Goal: Task Accomplishment & Management: Manage account settings

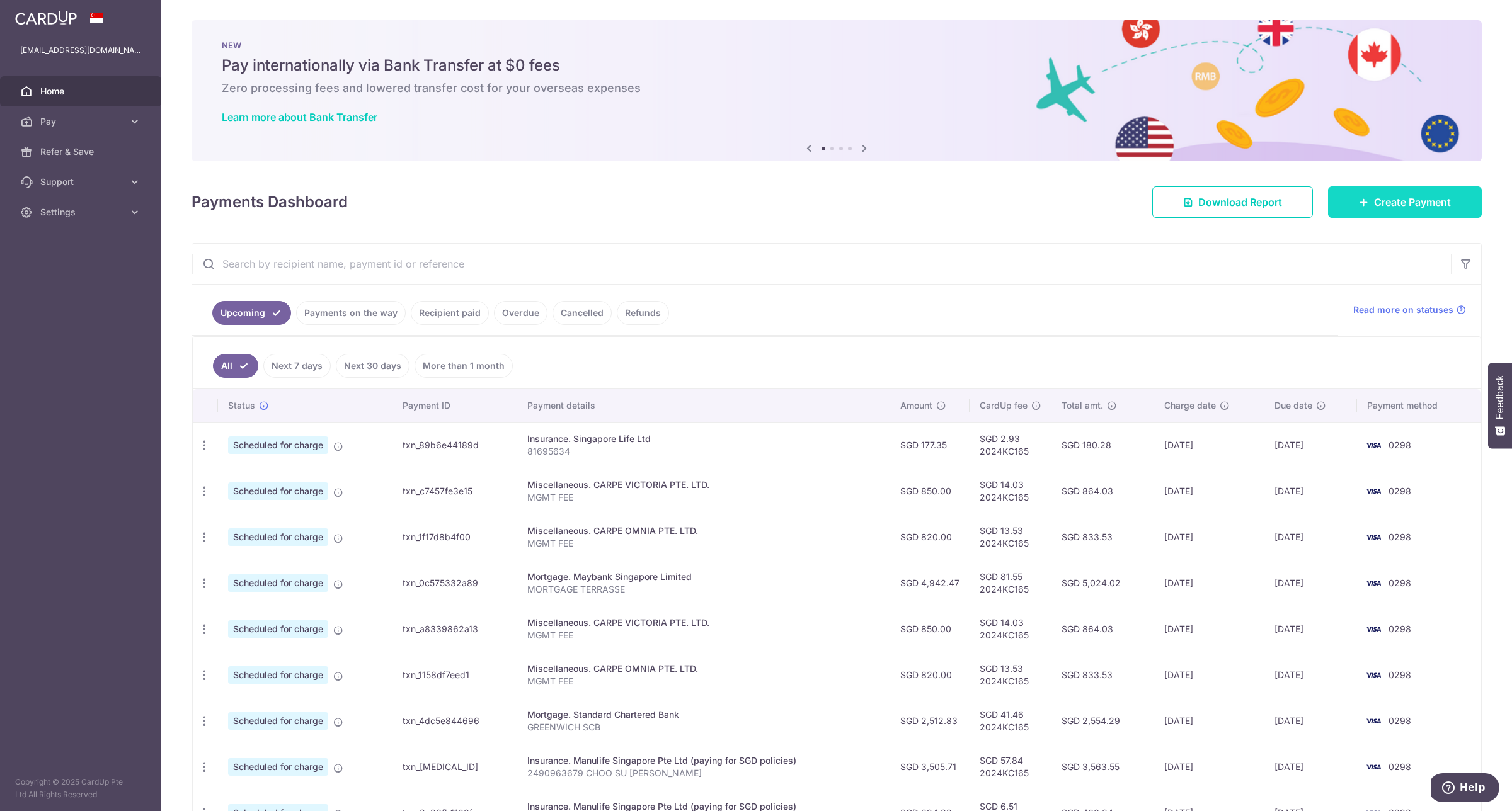
click at [1388, 203] on span "Create Payment" at bounding box center [1412, 202] width 77 height 15
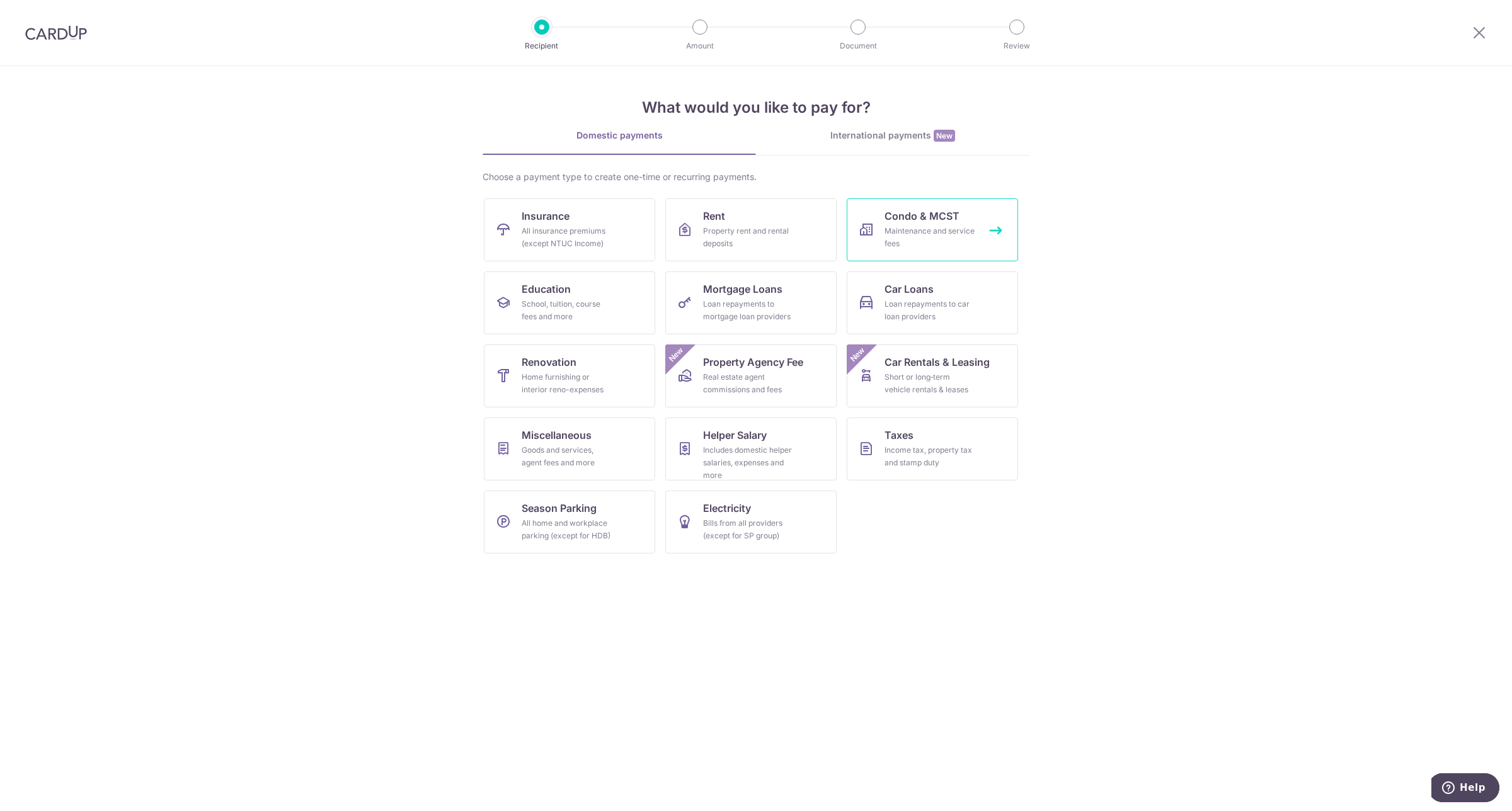
click at [922, 226] on div "Maintenance and service fees" at bounding box center [930, 237] width 91 height 25
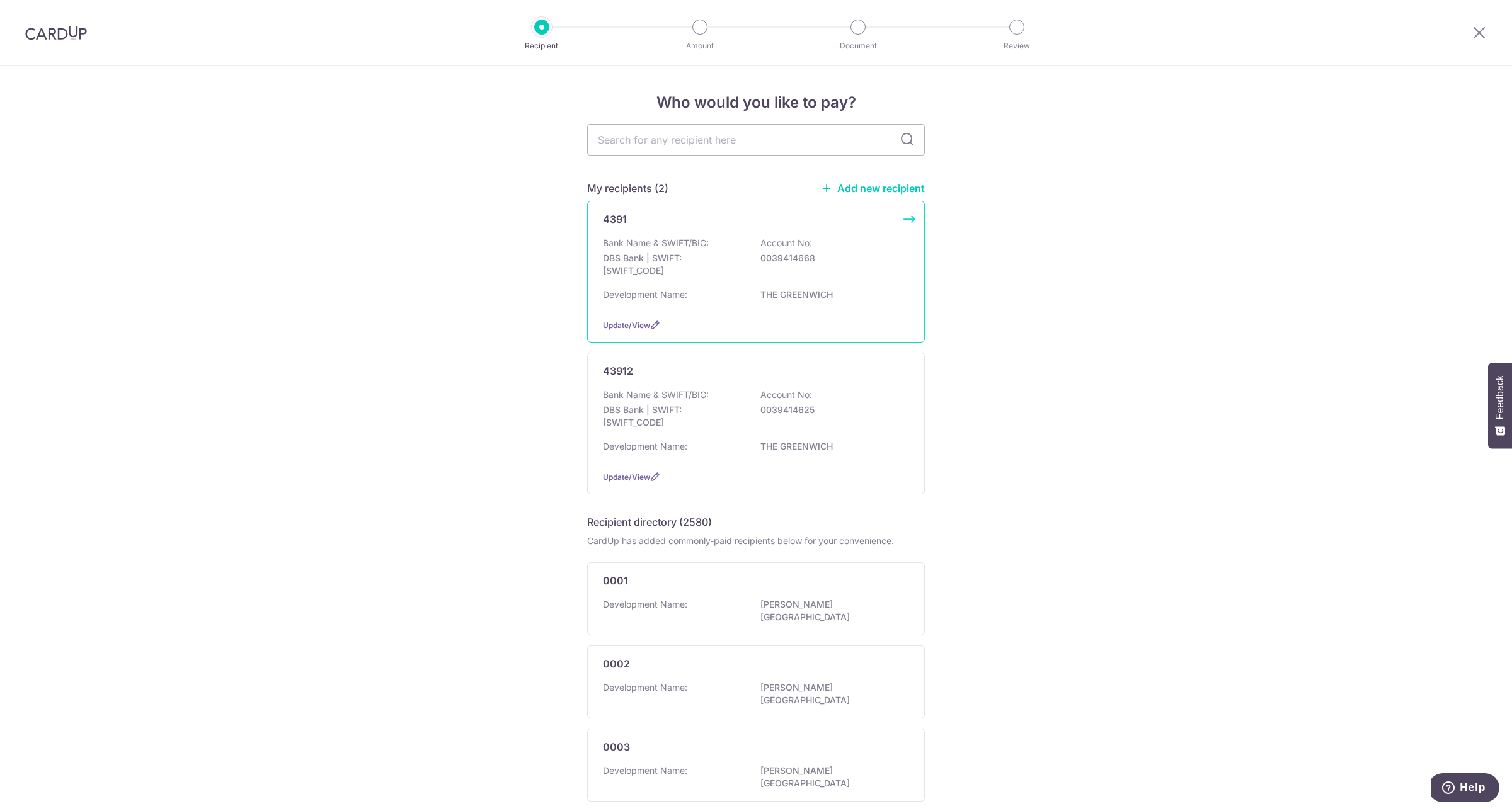
click at [855, 280] on div "Bank Name & SWIFT/BIC: DBS Bank | SWIFT: DBSSSGSGXXX Account No: 0039414668" at bounding box center [756, 260] width 306 height 47
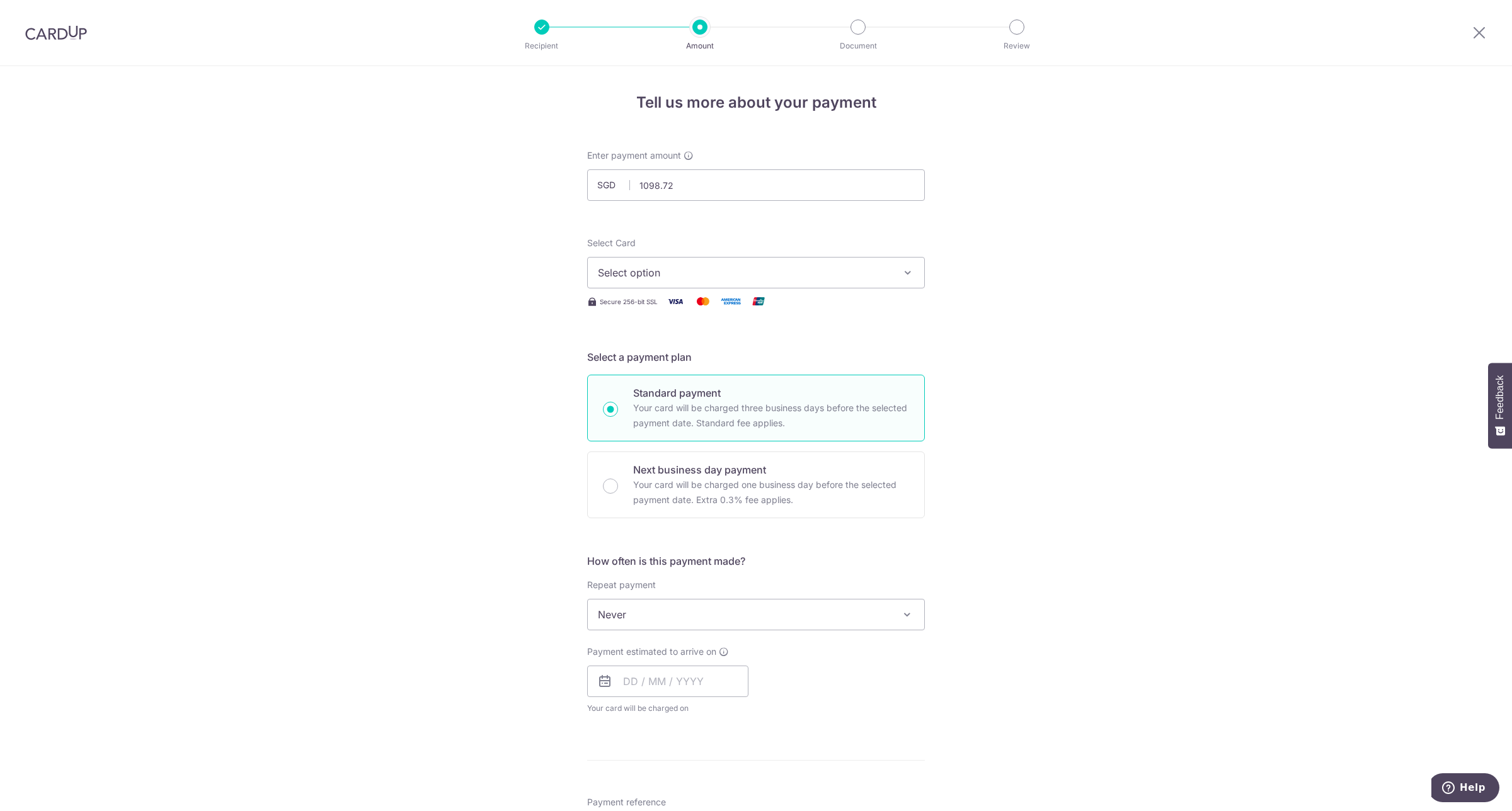
type input "1,098.72"
click at [1013, 230] on div "Tell us more about your payment Enter payment amount SGD 1,098.72 1098.72 Selec…" at bounding box center [756, 636] width 1512 height 1139
click at [827, 260] on button "Select option" at bounding box center [756, 273] width 338 height 31
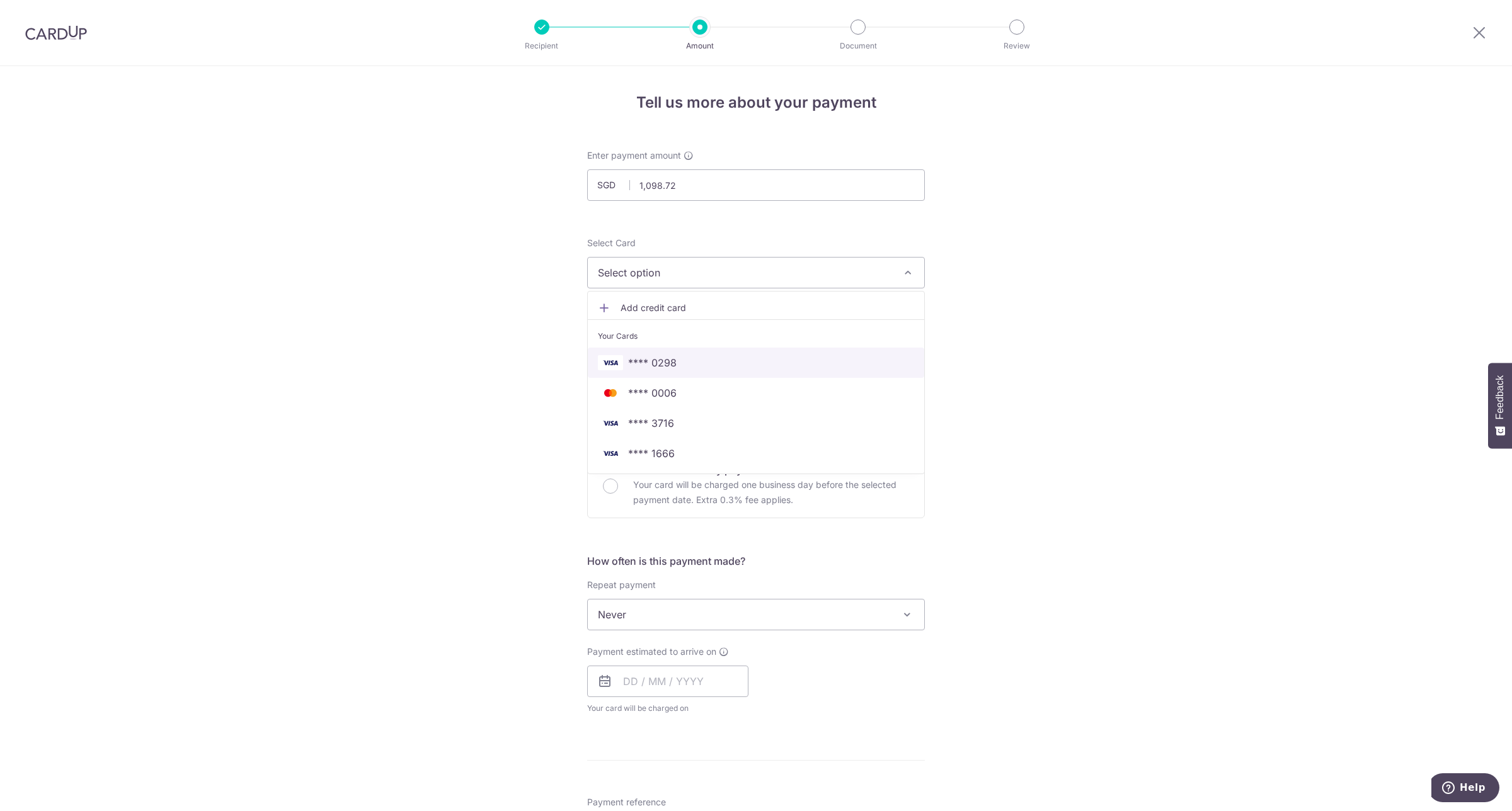
click at [722, 363] on span "**** 0298" at bounding box center [756, 363] width 316 height 15
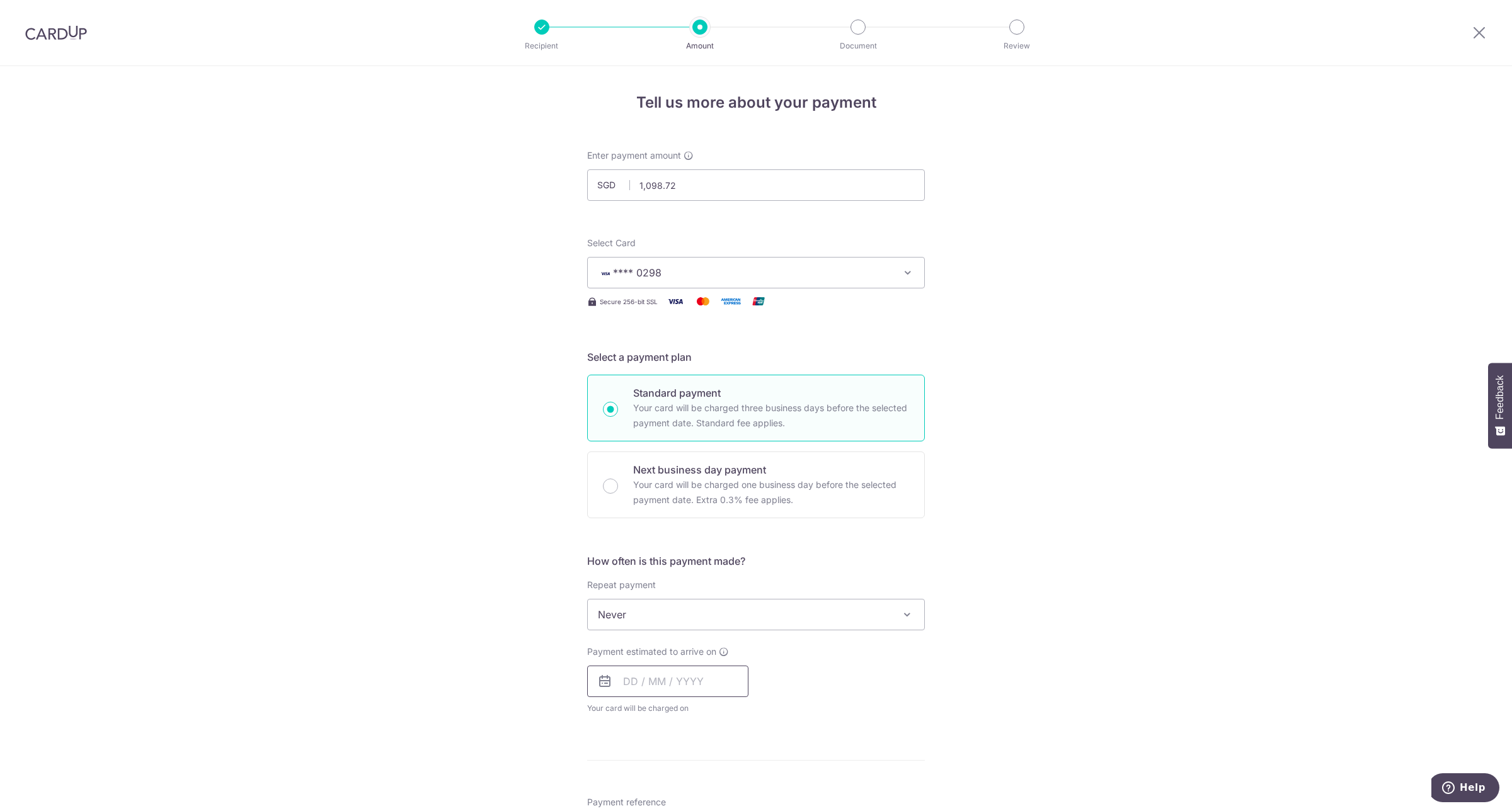
click at [622, 684] on input "text" at bounding box center [668, 681] width 161 height 31
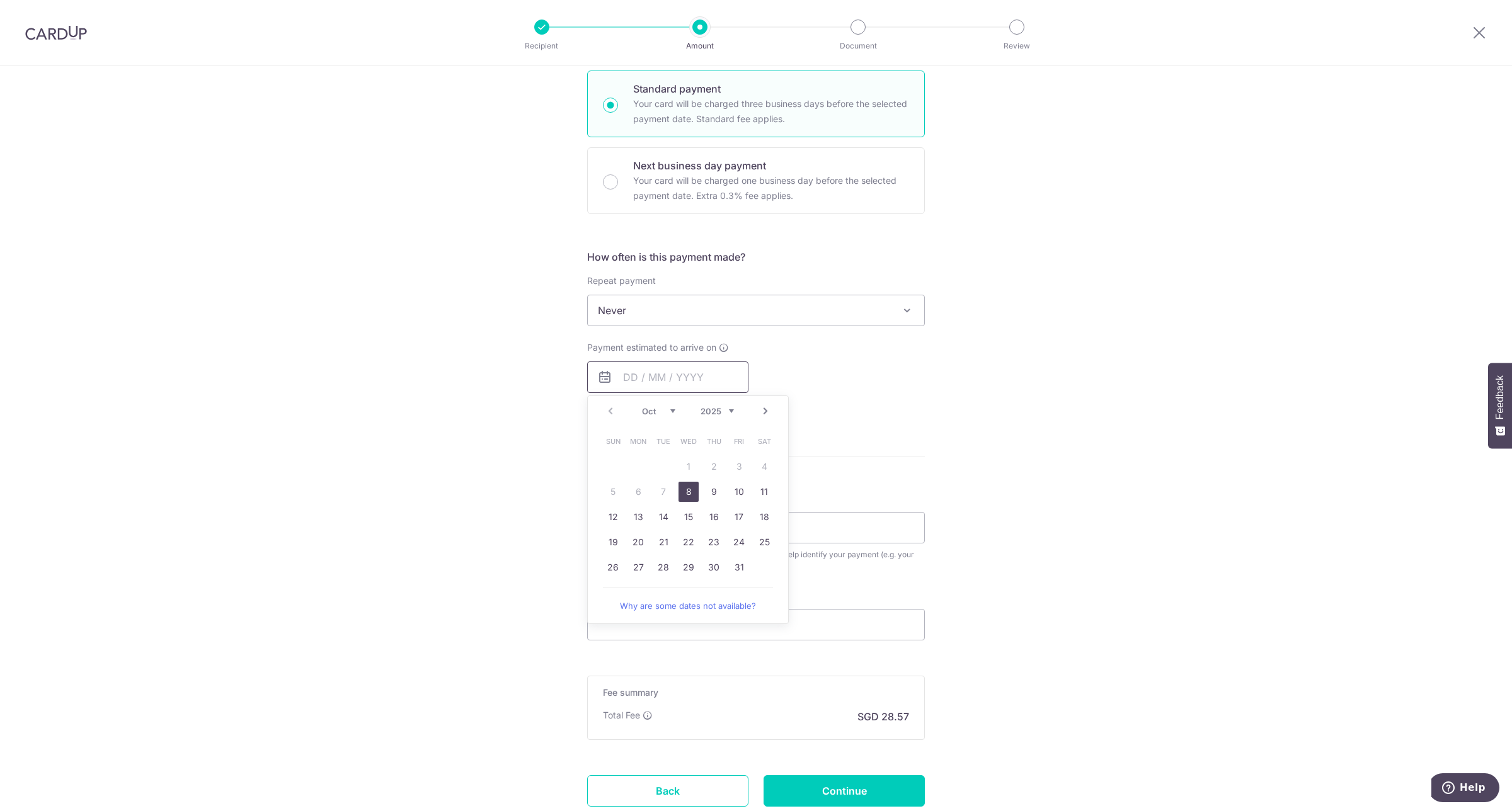
scroll to position [315, 0]
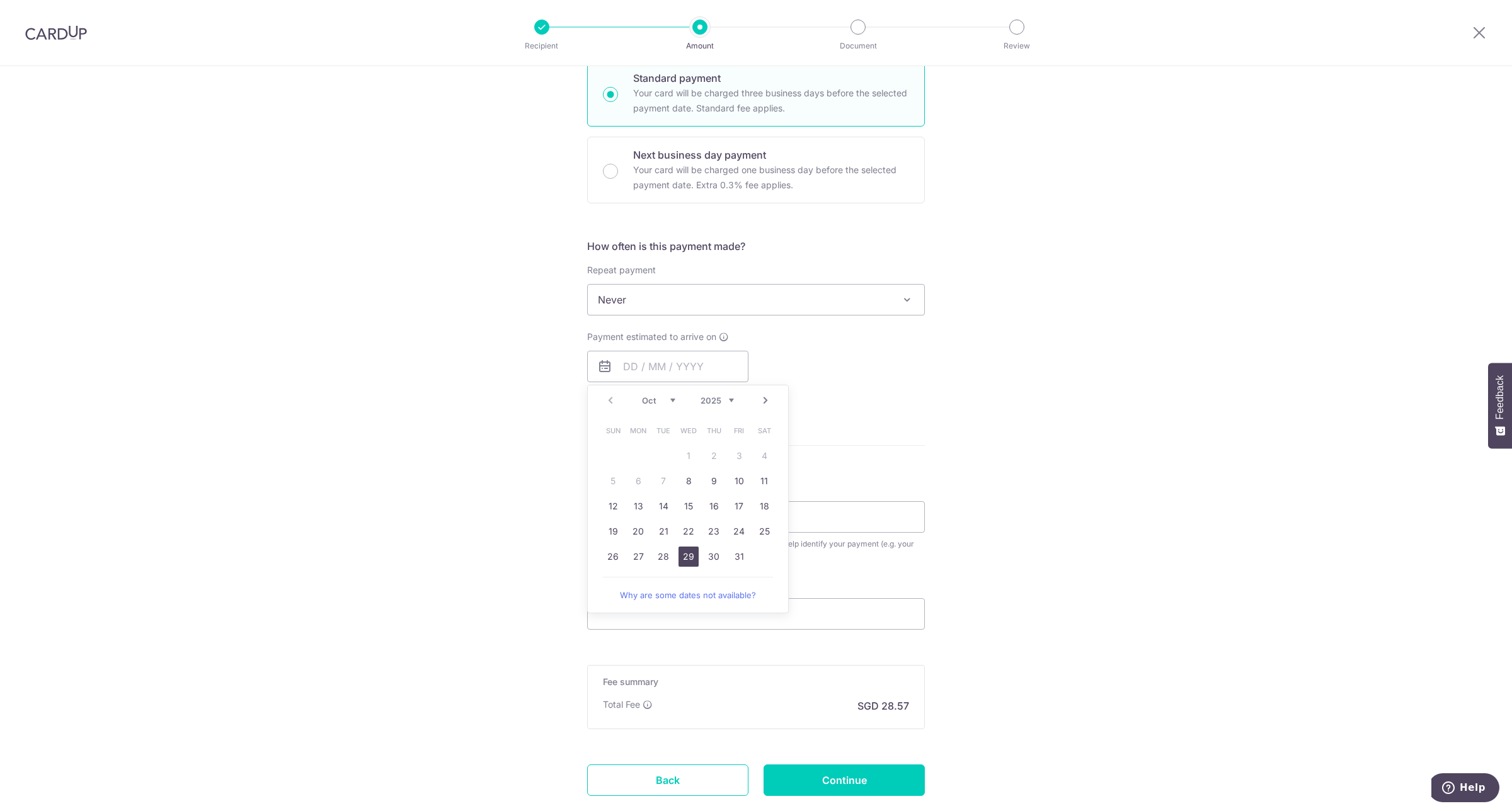
click at [684, 561] on link "29" at bounding box center [688, 557] width 20 height 20
type input "[DATE]"
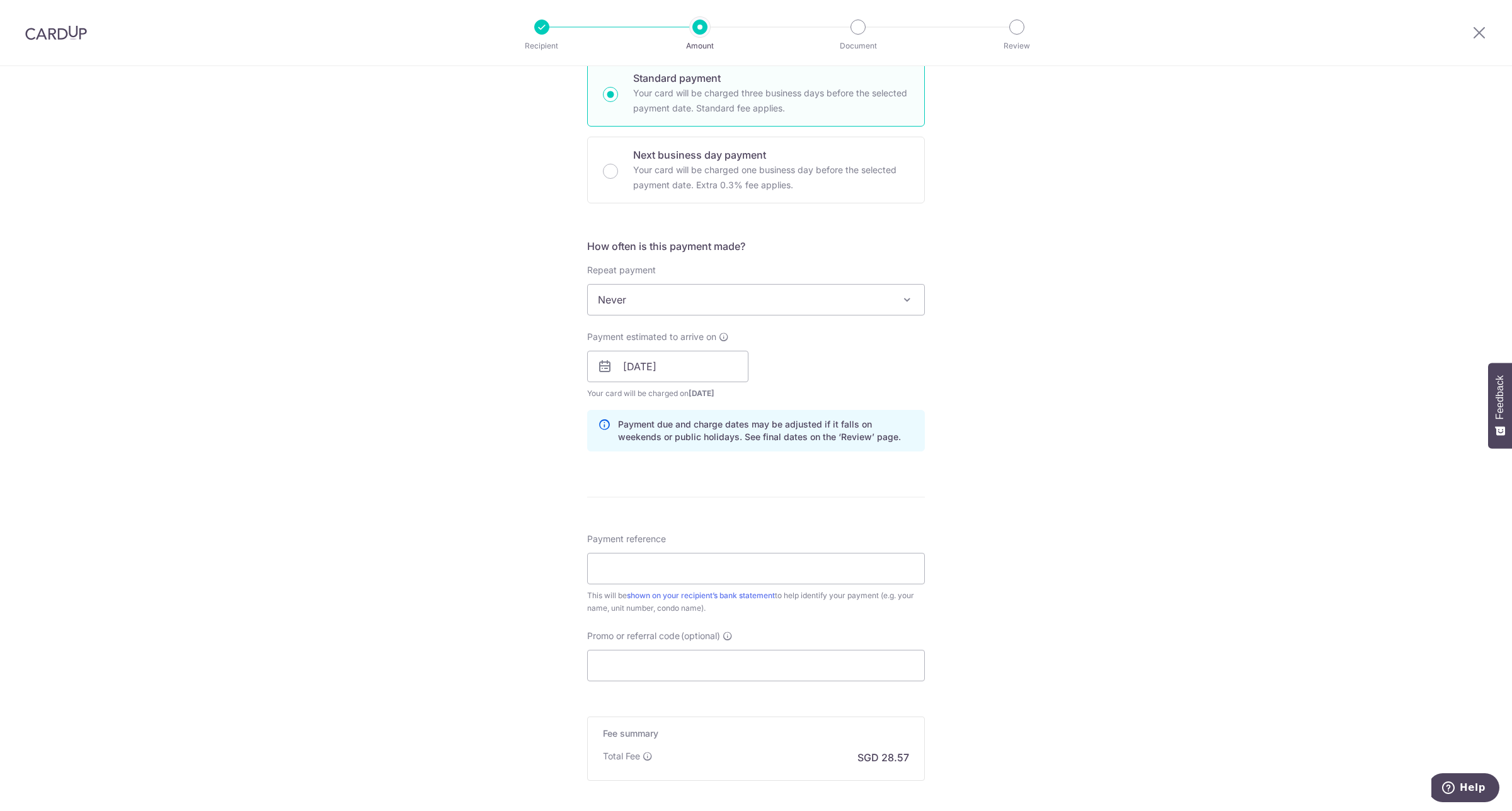
click at [724, 311] on span "Never" at bounding box center [756, 300] width 337 height 30
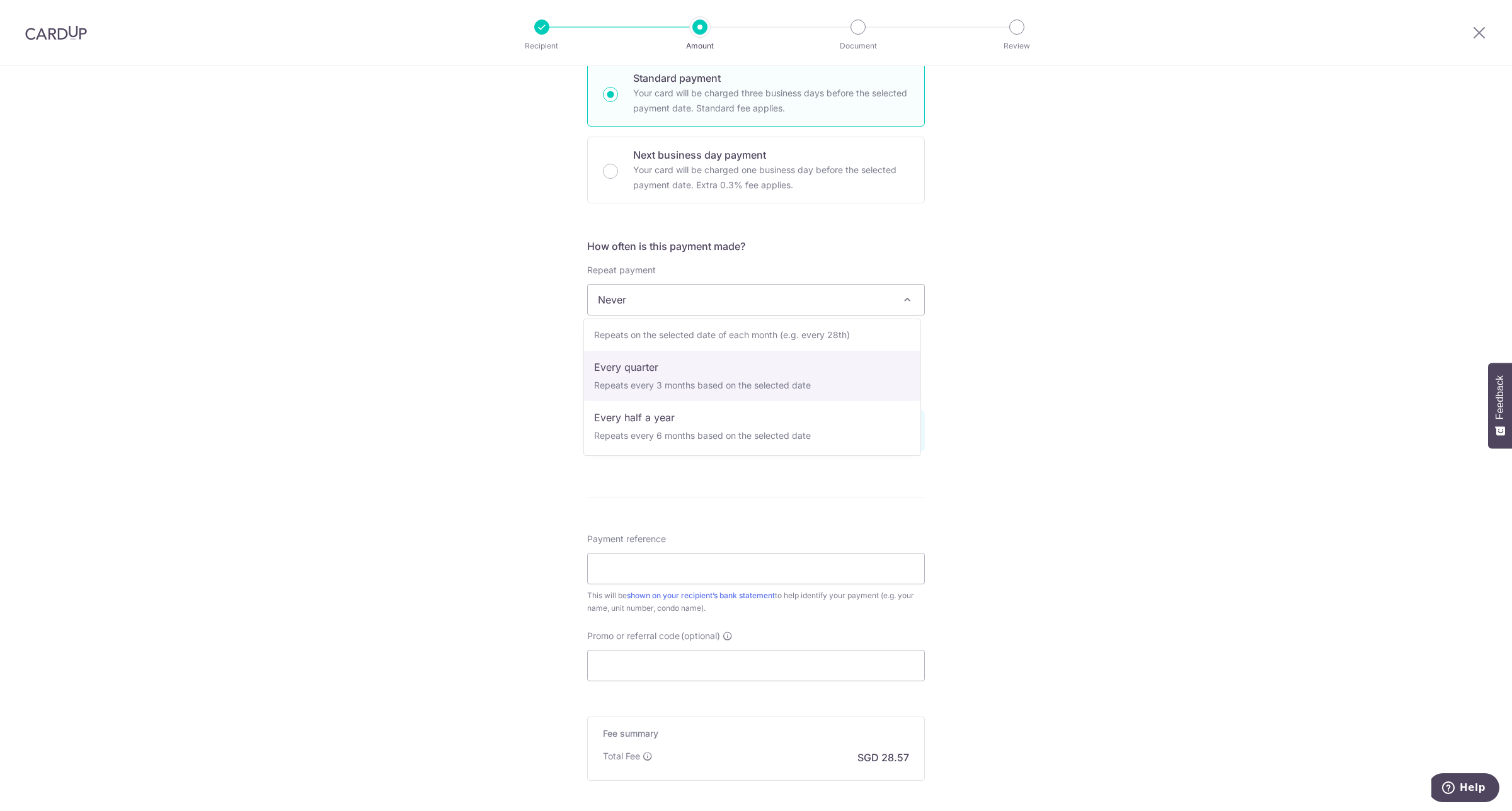
select select "4"
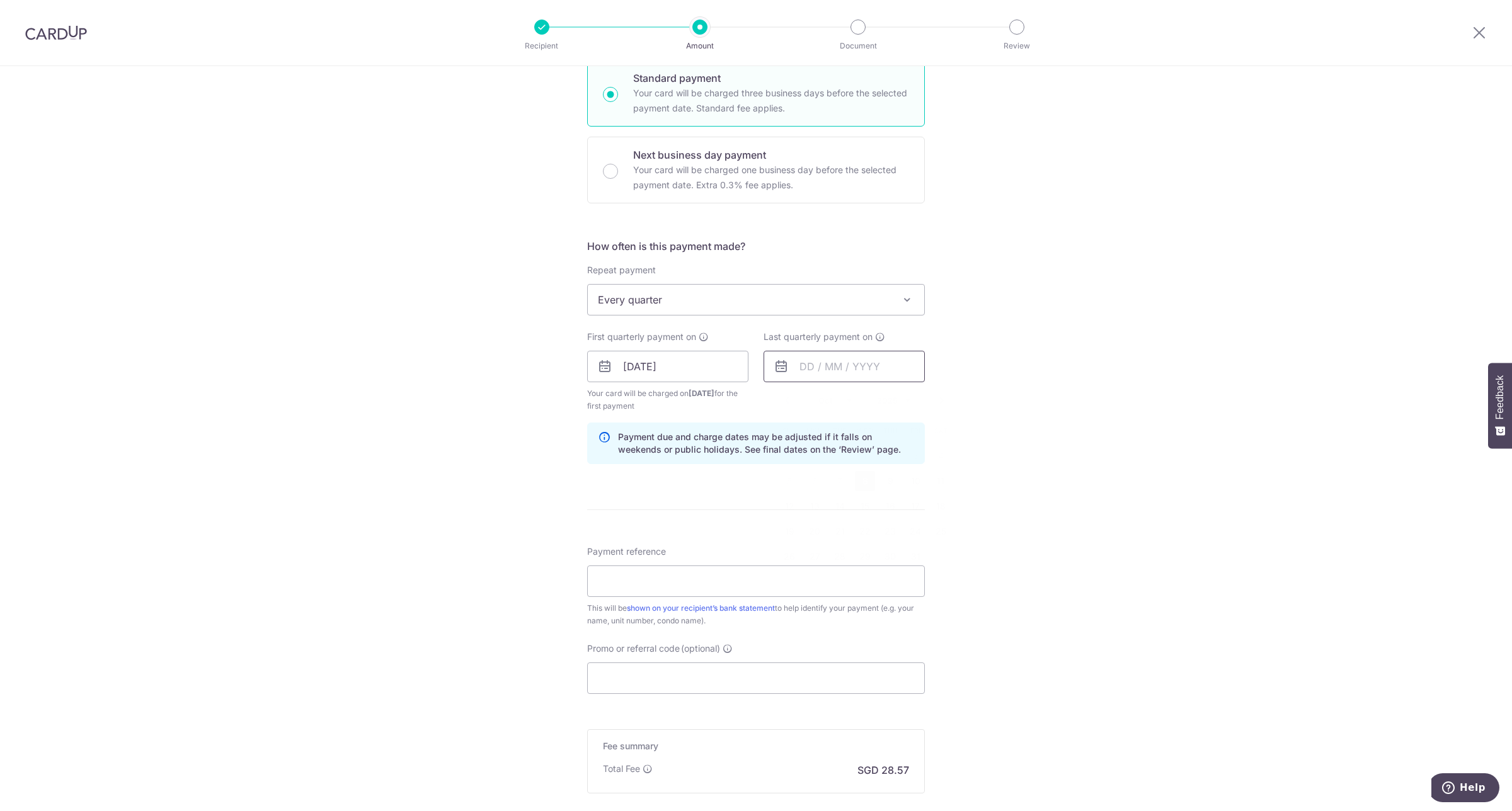
click at [849, 369] on input "text" at bounding box center [844, 366] width 161 height 31
click at [903, 400] on select "2025 2026 2027 2028 2029 2030 2031 2032 2033 2034 2035" at bounding box center [893, 400] width 33 height 10
click at [888, 558] on link "29" at bounding box center [890, 557] width 20 height 20
type input "29/10/2026"
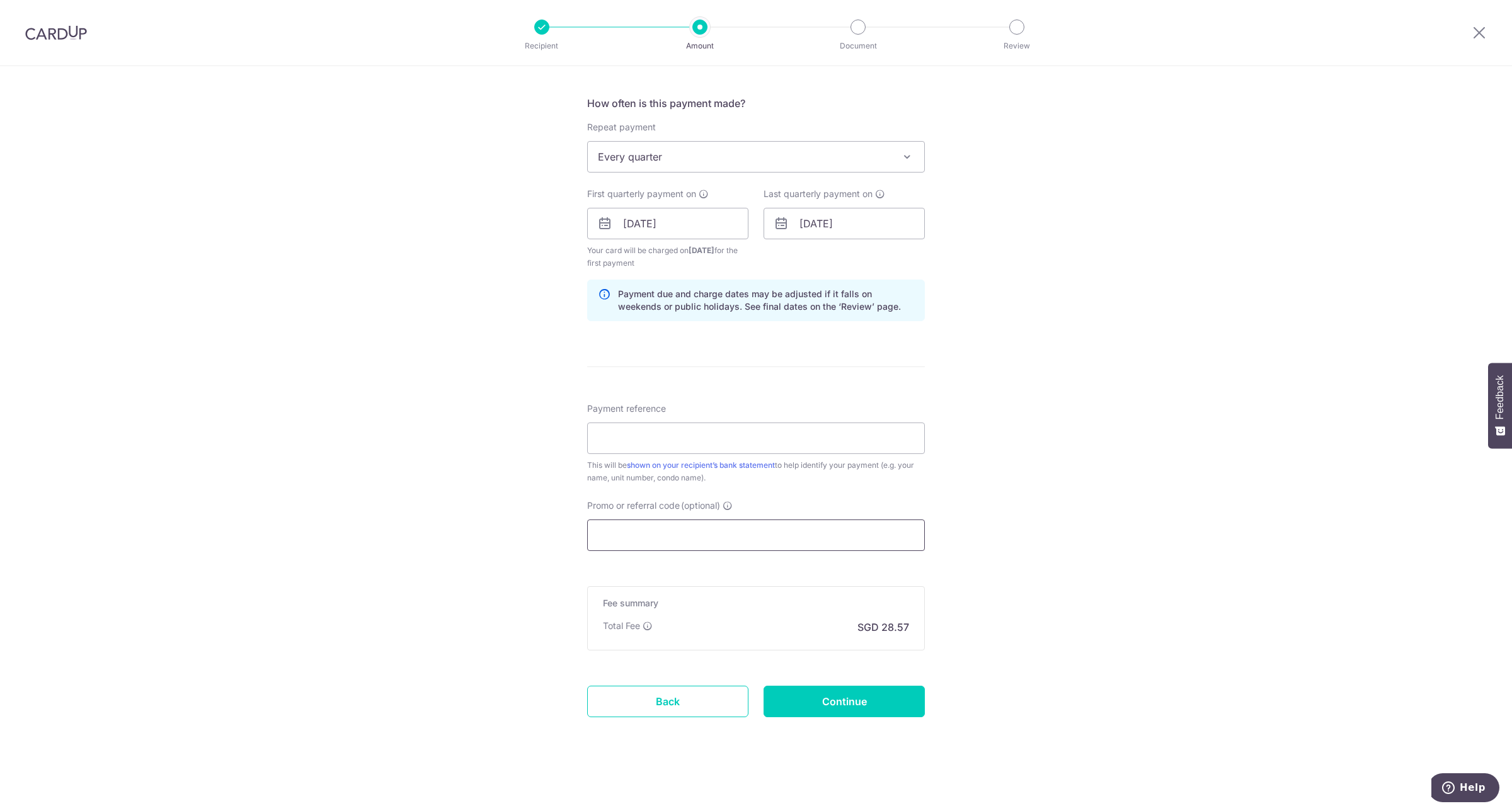
scroll to position [460, 0]
click at [745, 443] on input "Payment reference" at bounding box center [756, 438] width 338 height 31
type input "GWS2-0341 KOH"
click at [680, 535] on input "Promo or referral code (optional)" at bounding box center [756, 534] width 338 height 31
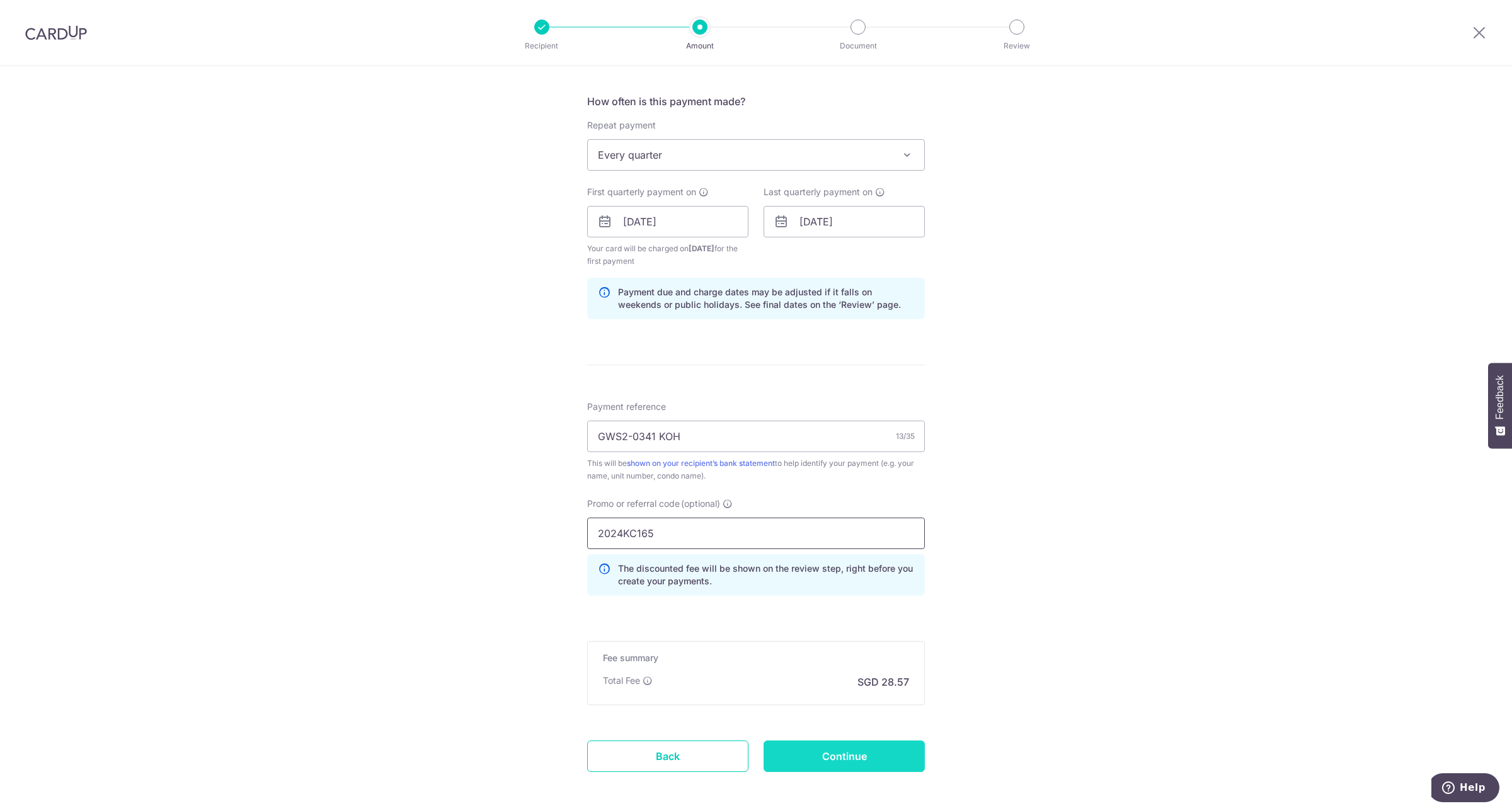
type input "2024KC165"
click at [822, 758] on input "Continue" at bounding box center [844, 757] width 161 height 31
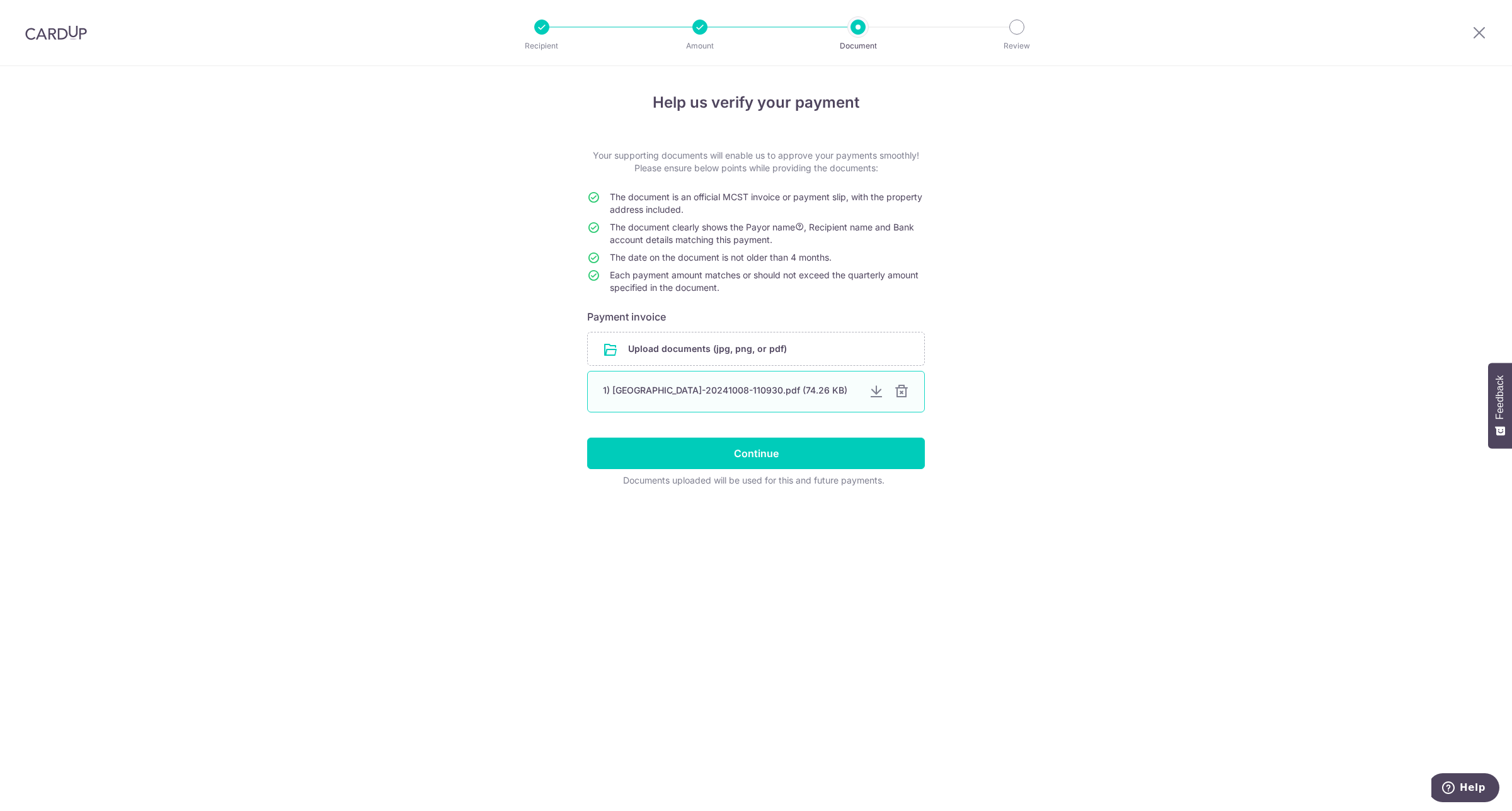
click at [901, 395] on div at bounding box center [901, 391] width 15 height 15
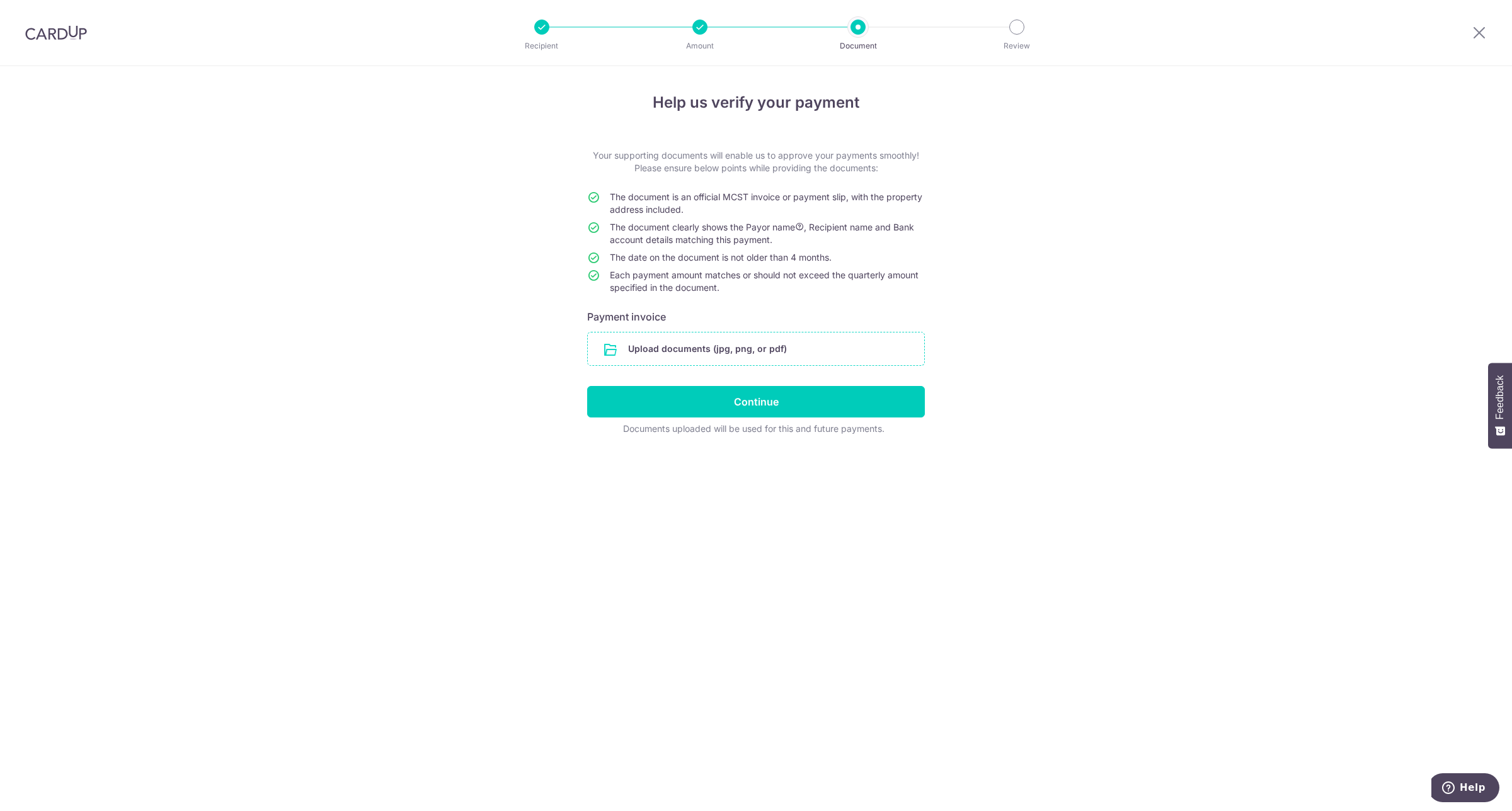
click at [772, 357] on input "file" at bounding box center [756, 349] width 337 height 33
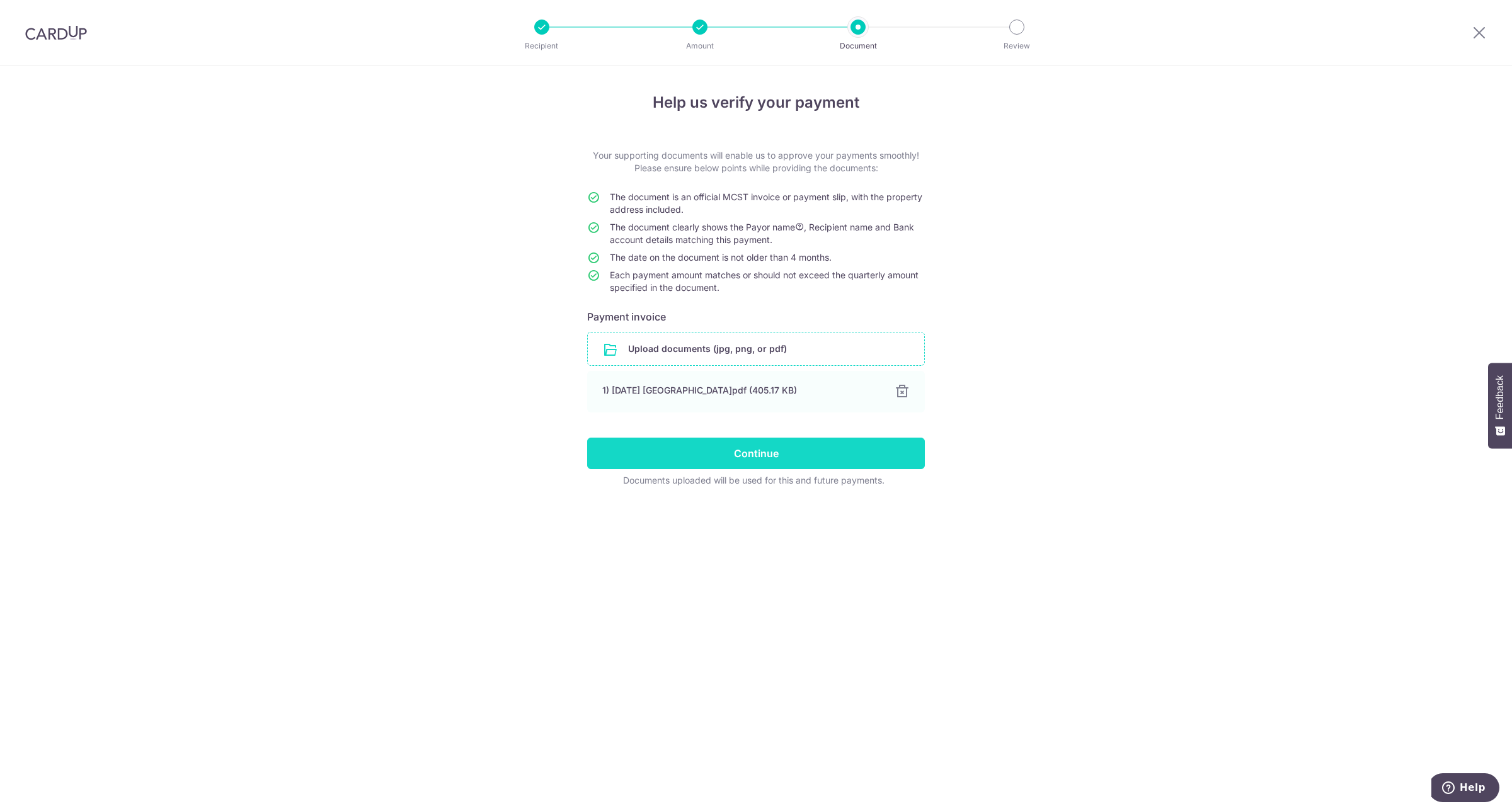
click at [737, 449] on input "Continue" at bounding box center [756, 454] width 338 height 31
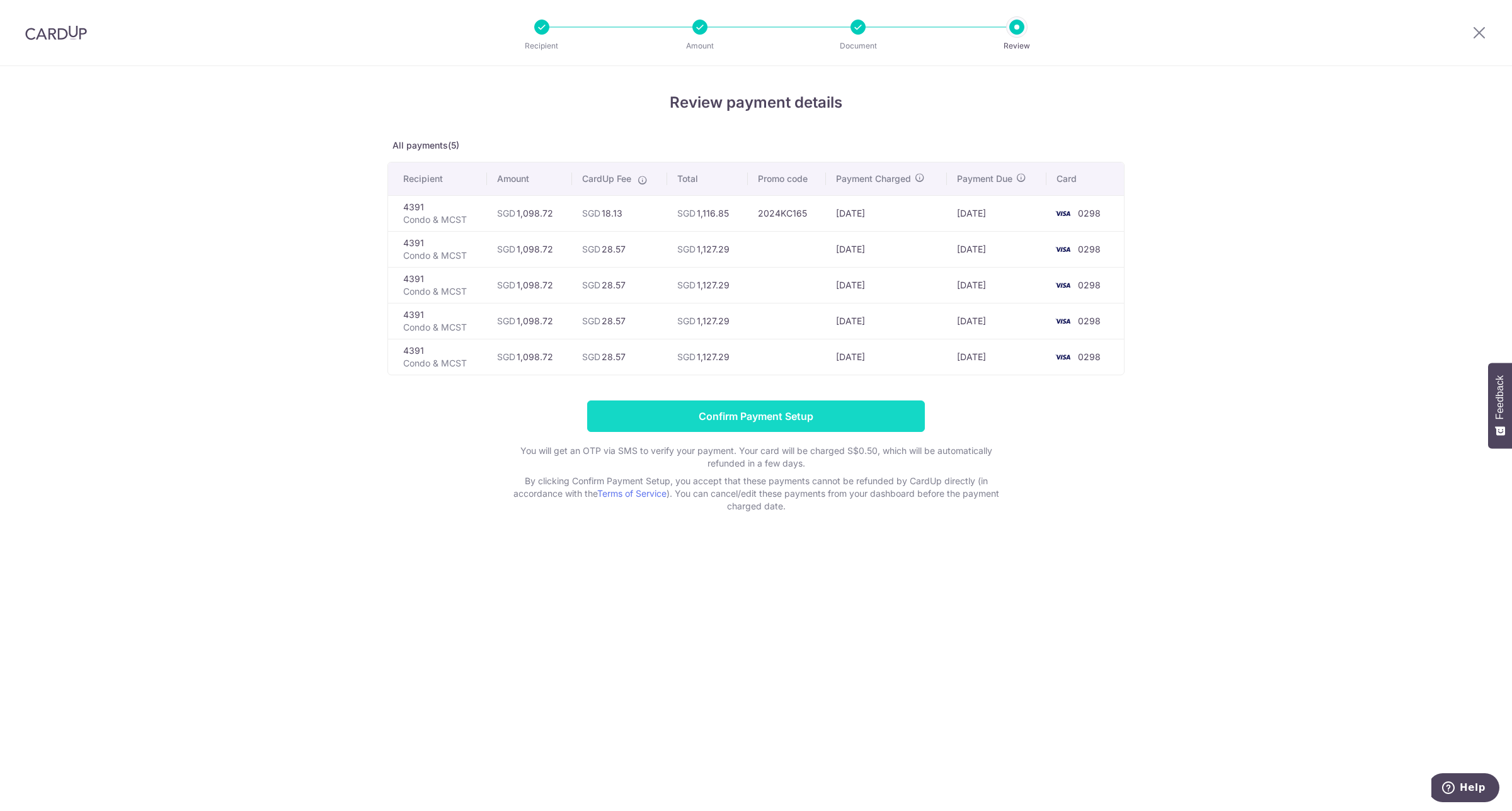
click at [767, 412] on input "Confirm Payment Setup" at bounding box center [756, 416] width 338 height 31
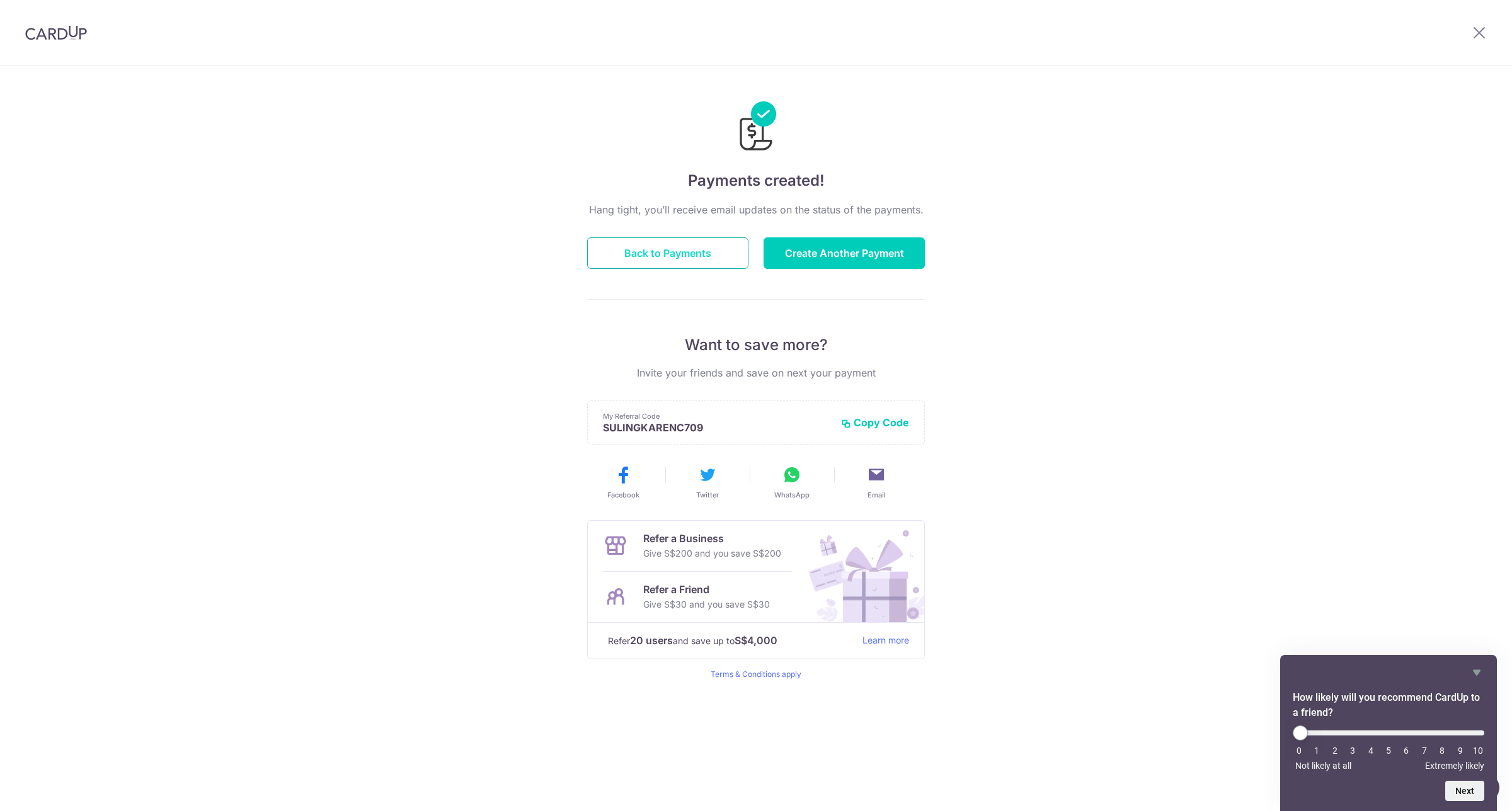
click at [684, 245] on button "Back to Payments" at bounding box center [668, 253] width 161 height 31
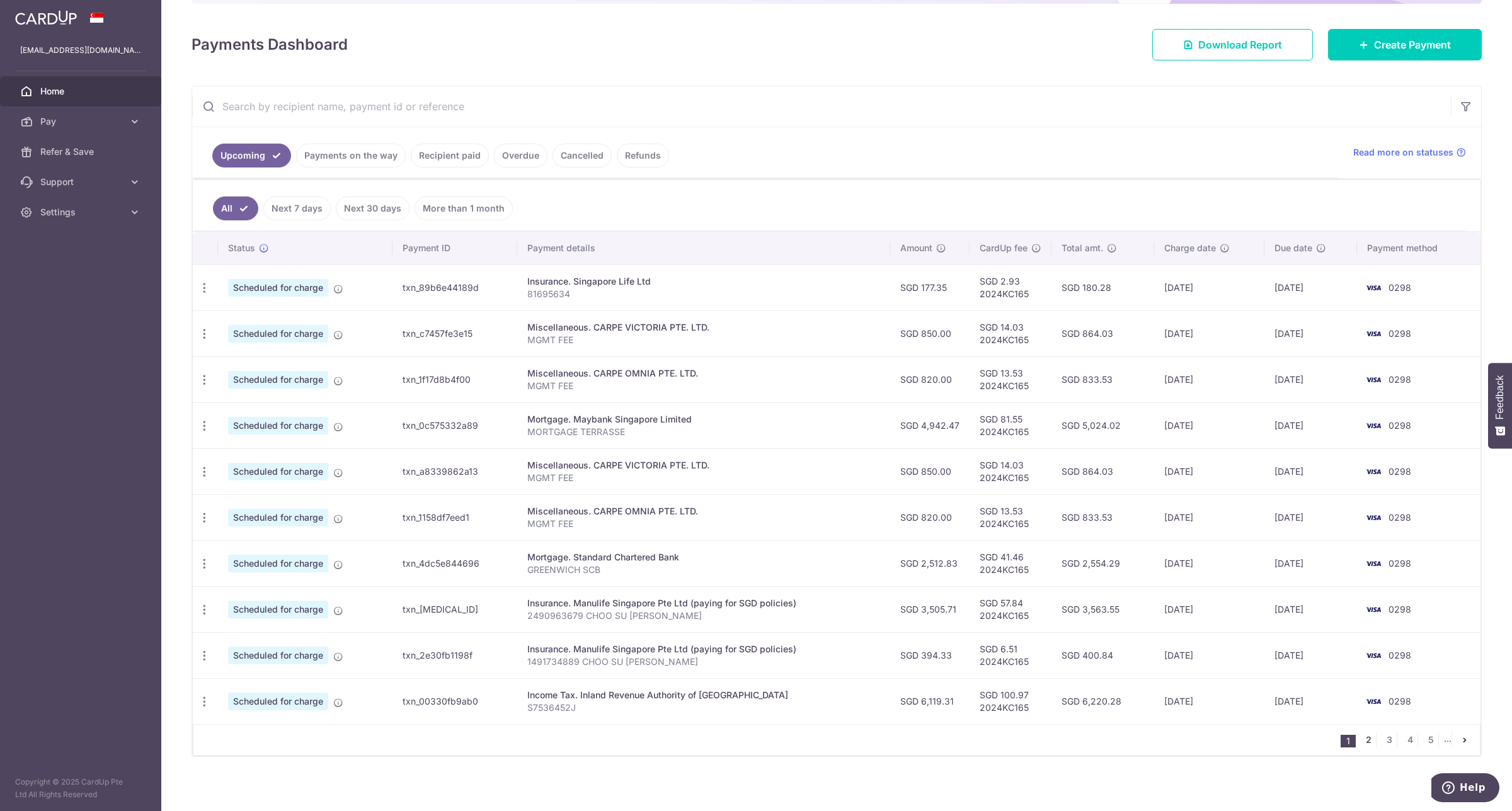
click at [1361, 742] on link "2" at bounding box center [1368, 740] width 15 height 15
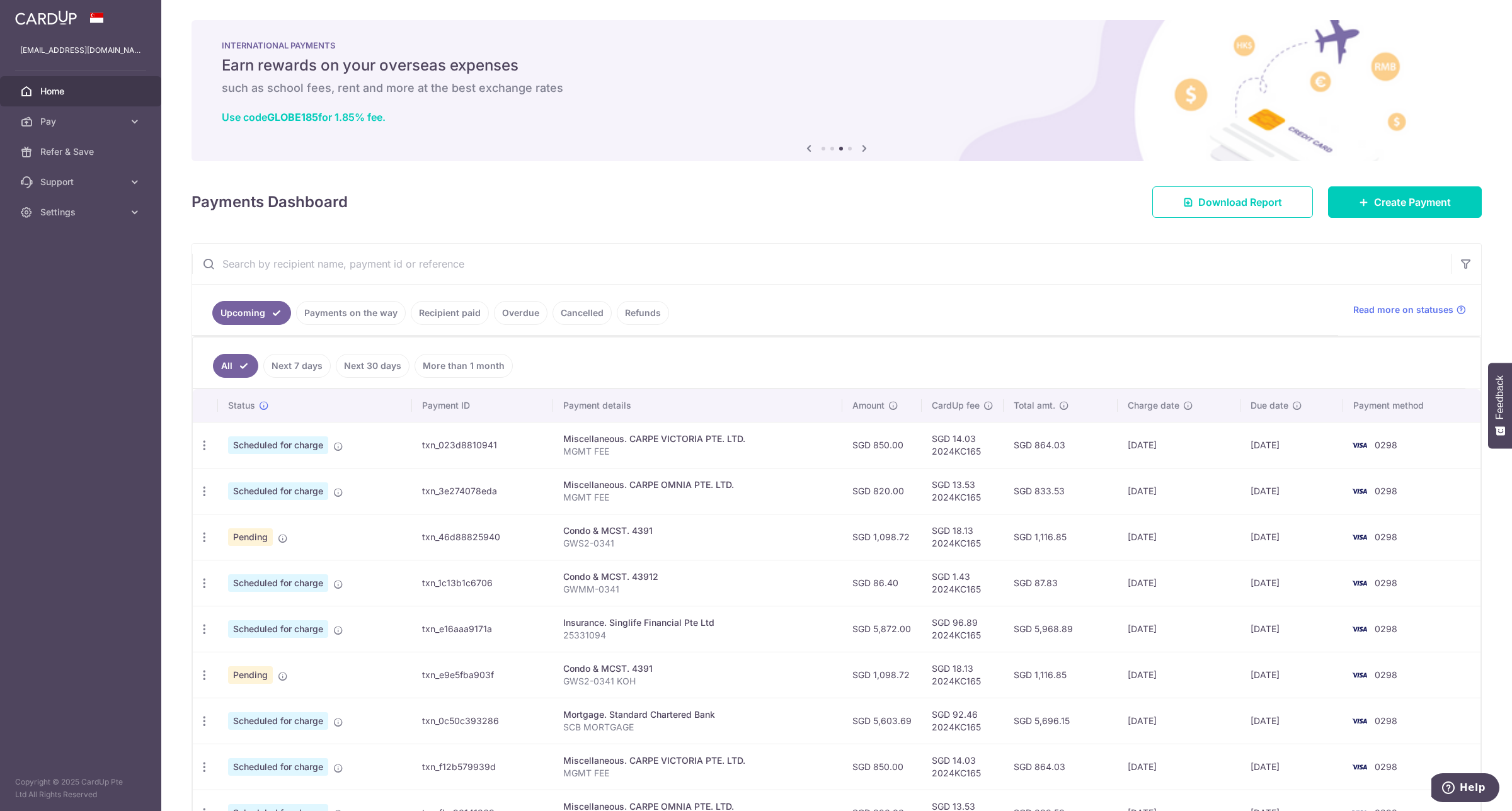
click at [455, 311] on link "Recipient paid" at bounding box center [449, 313] width 78 height 24
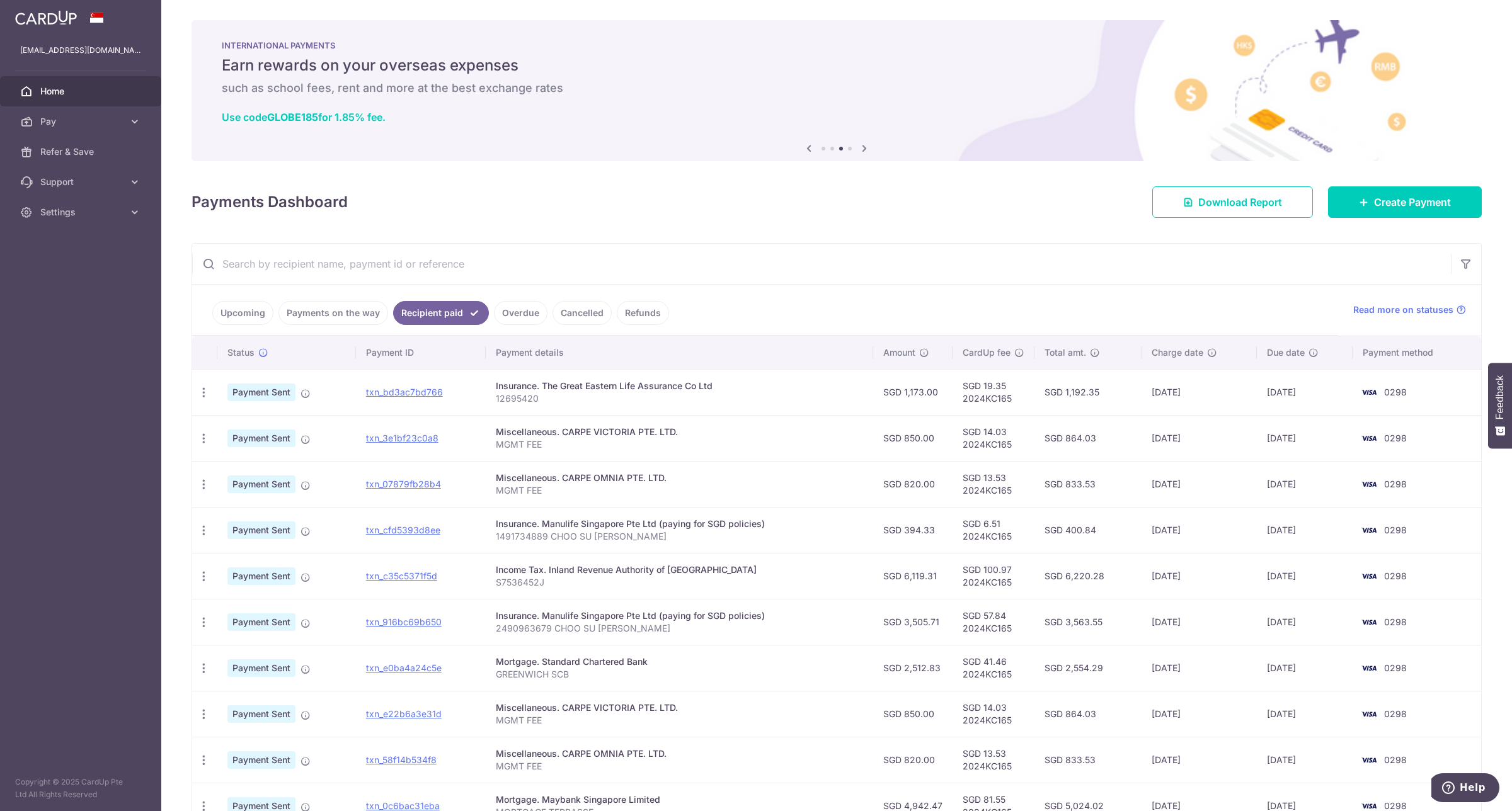
click at [701, 258] on input "text" at bounding box center [821, 264] width 1259 height 40
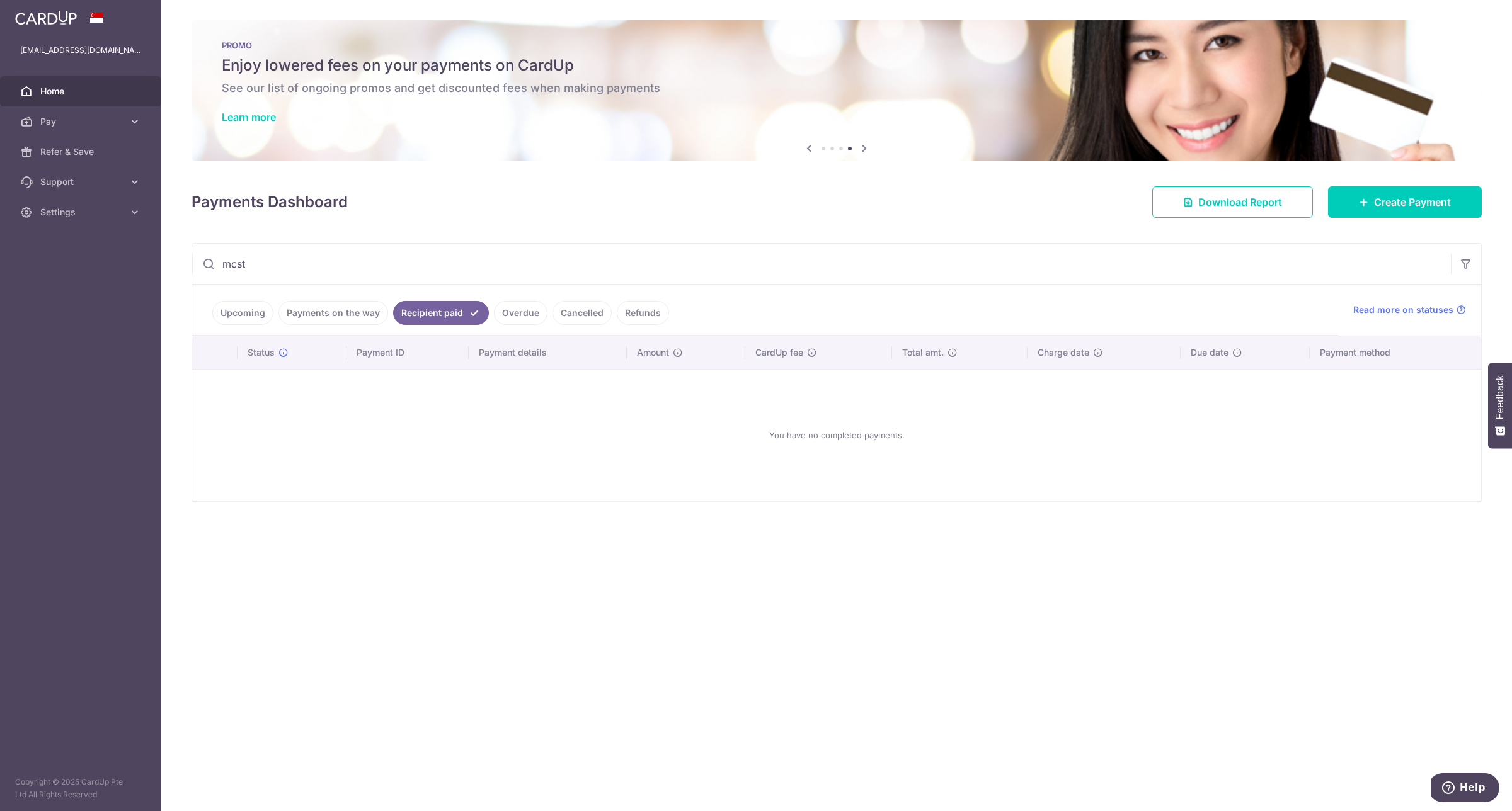
click at [316, 260] on input "mcst" at bounding box center [821, 264] width 1259 height 40
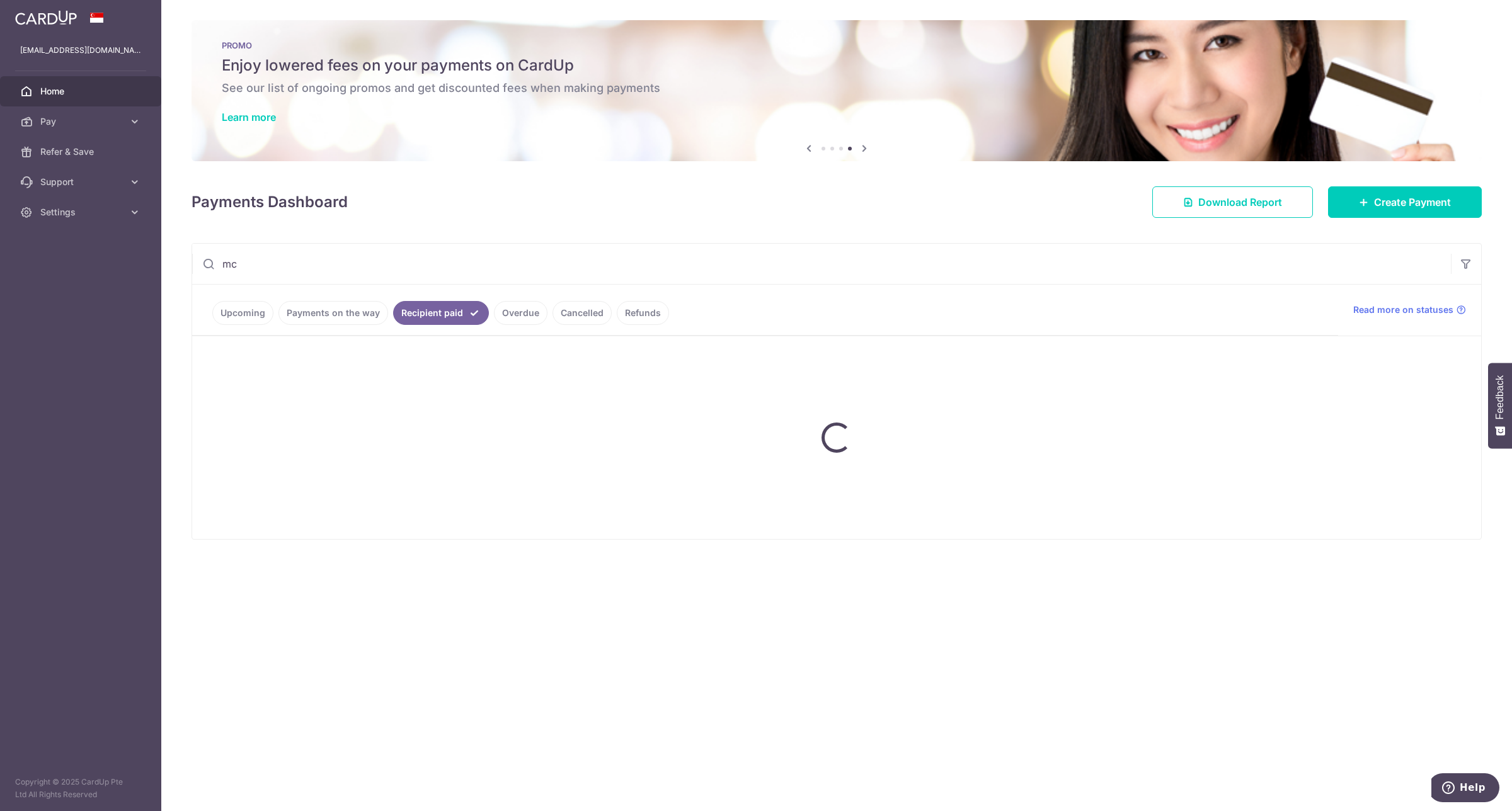
type input "m"
type input "43912"
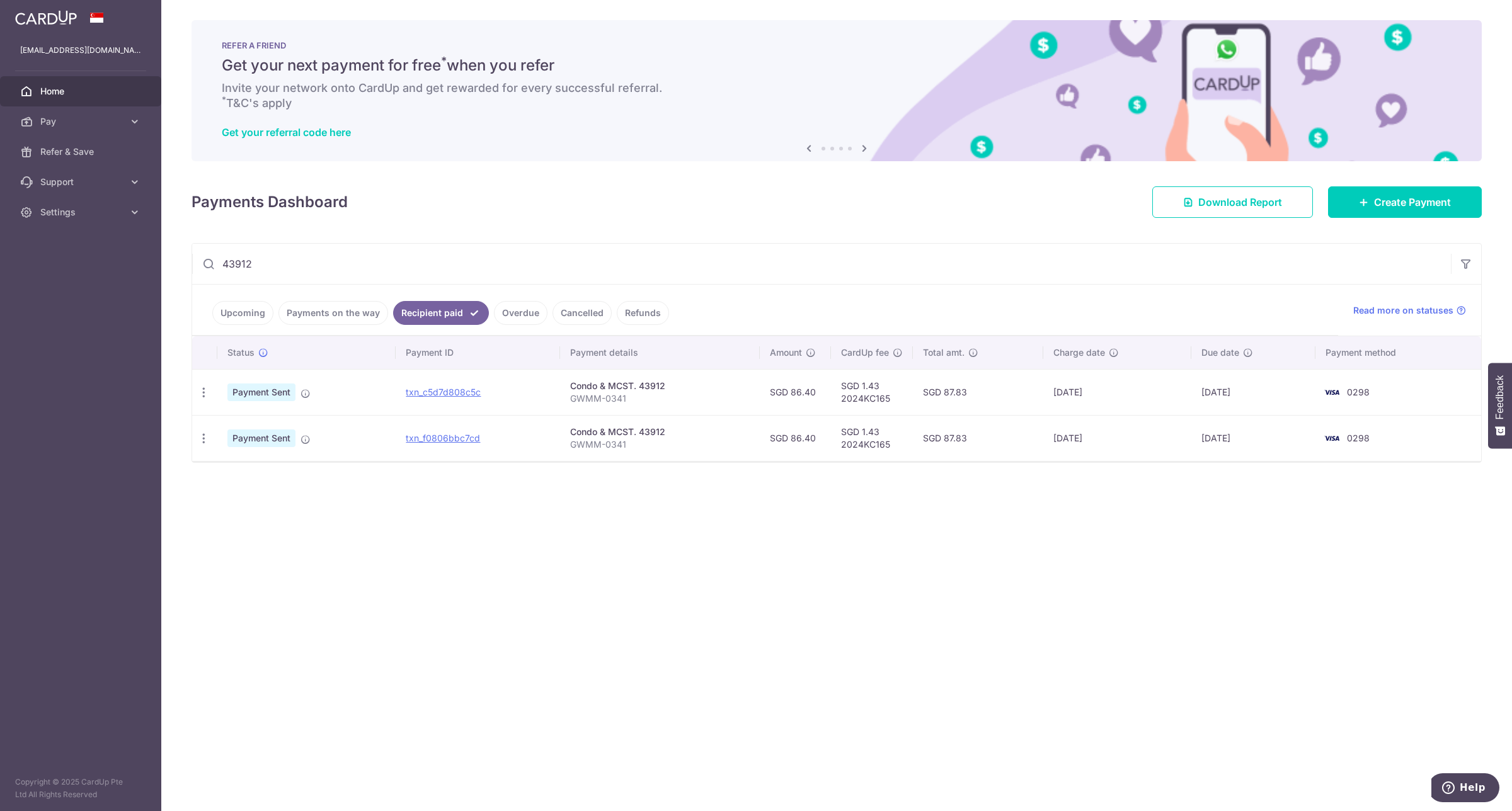
click at [247, 316] on link "Upcoming" at bounding box center [243, 313] width 61 height 24
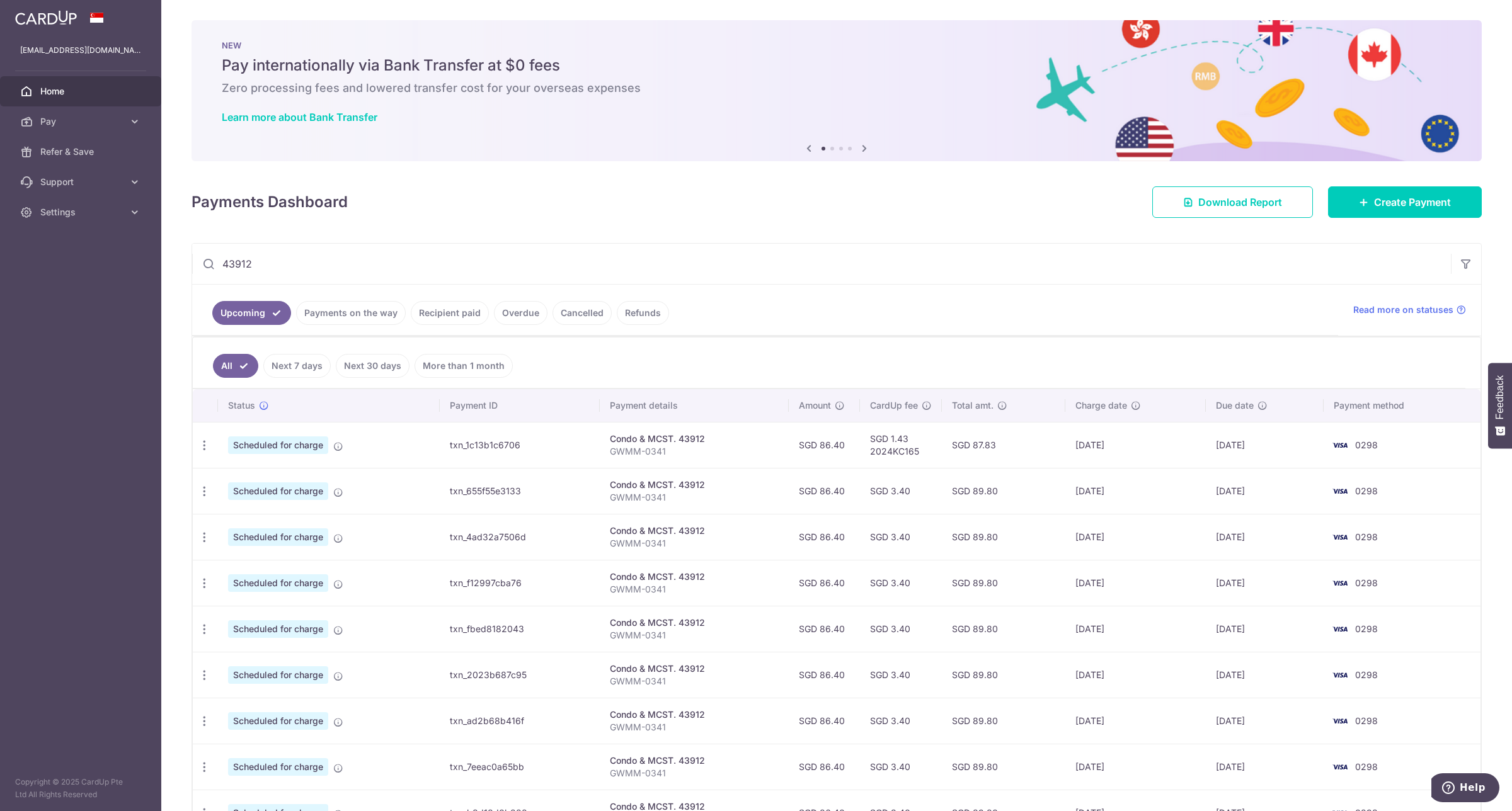
drag, startPoint x: 304, startPoint y: 269, endPoint x: 150, endPoint y: 268, distance: 154.0
click at [150, 268] on main "1karenchoo@gmail.com Home Pay Payments Recipients Cards Refer & Save Support FA…" at bounding box center [756, 405] width 1512 height 811
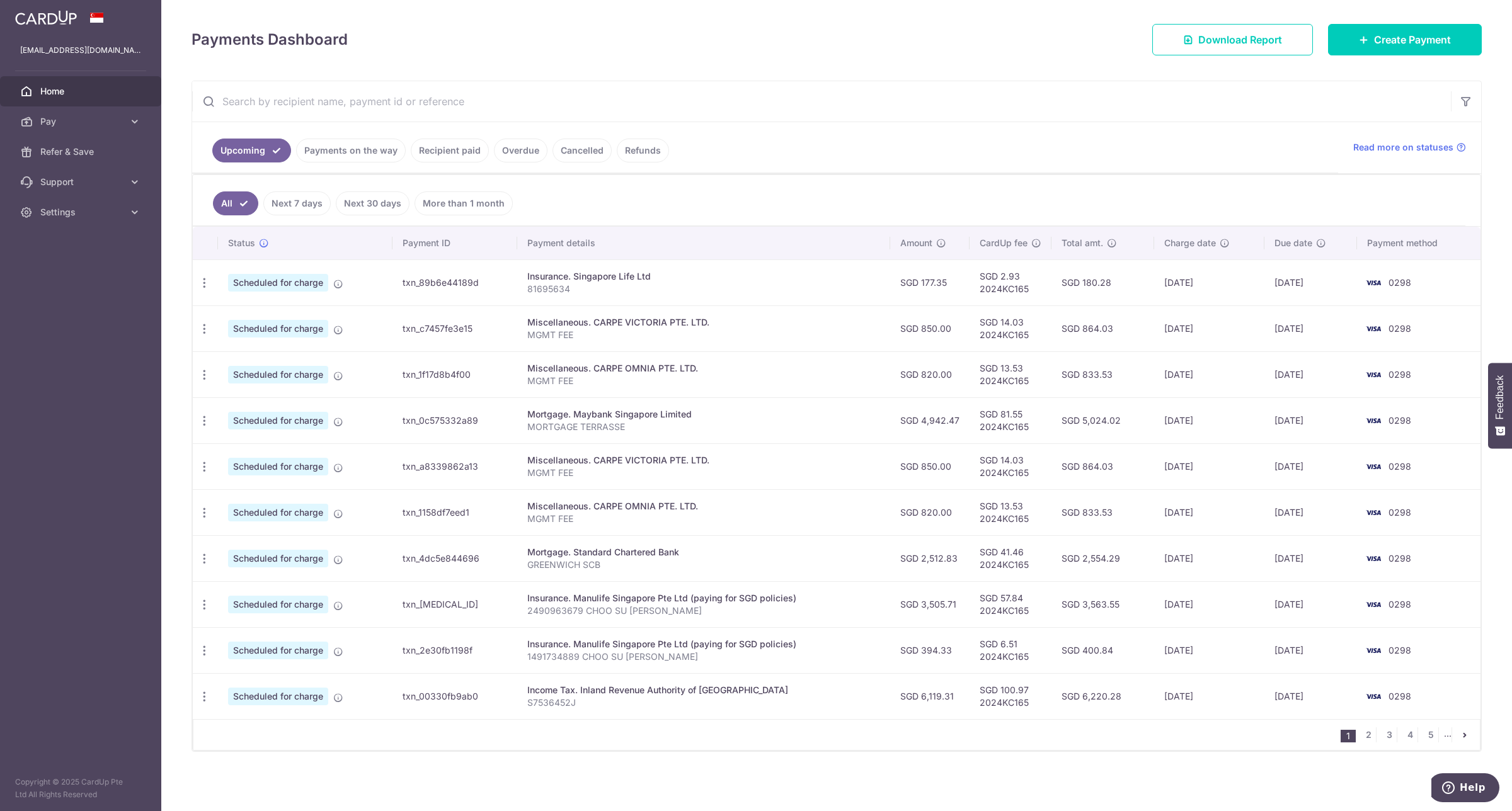
scroll to position [166, 0]
click at [1361, 737] on link "2" at bounding box center [1368, 734] width 15 height 15
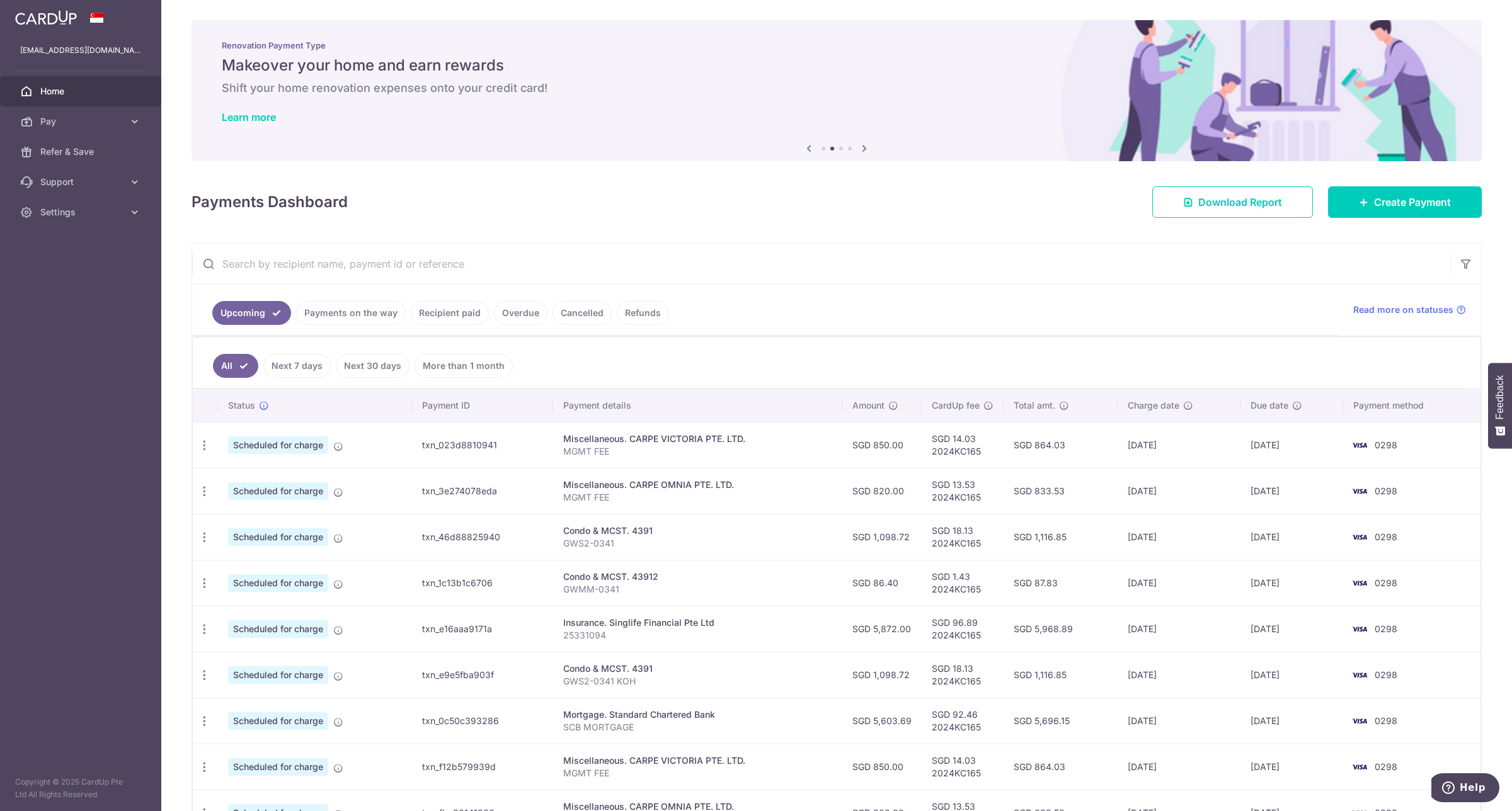
scroll to position [79, 0]
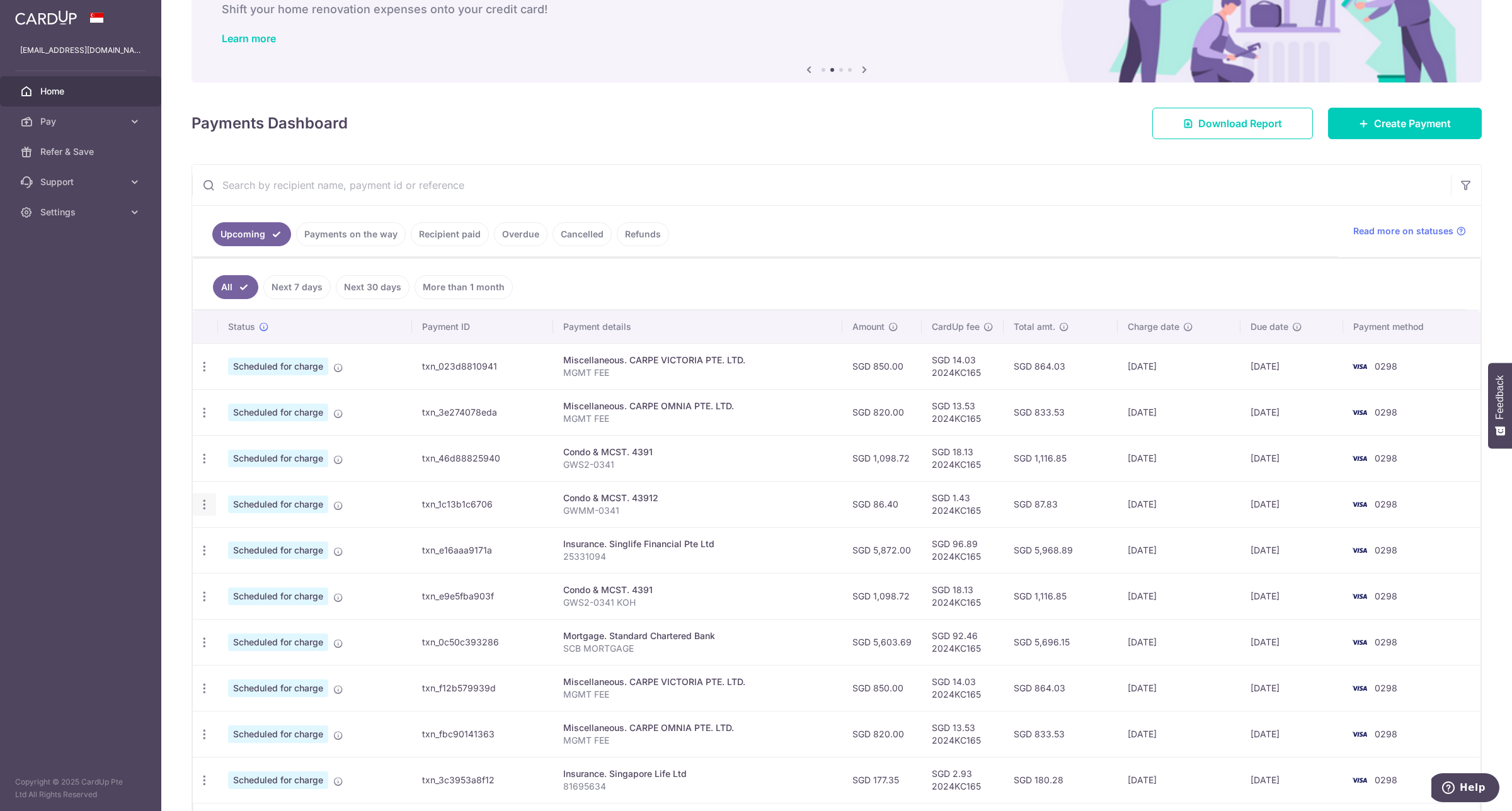
click at [203, 511] on icon "button" at bounding box center [205, 505] width 13 height 13
click at [241, 570] on span "Cancel payment" at bounding box center [272, 570] width 85 height 15
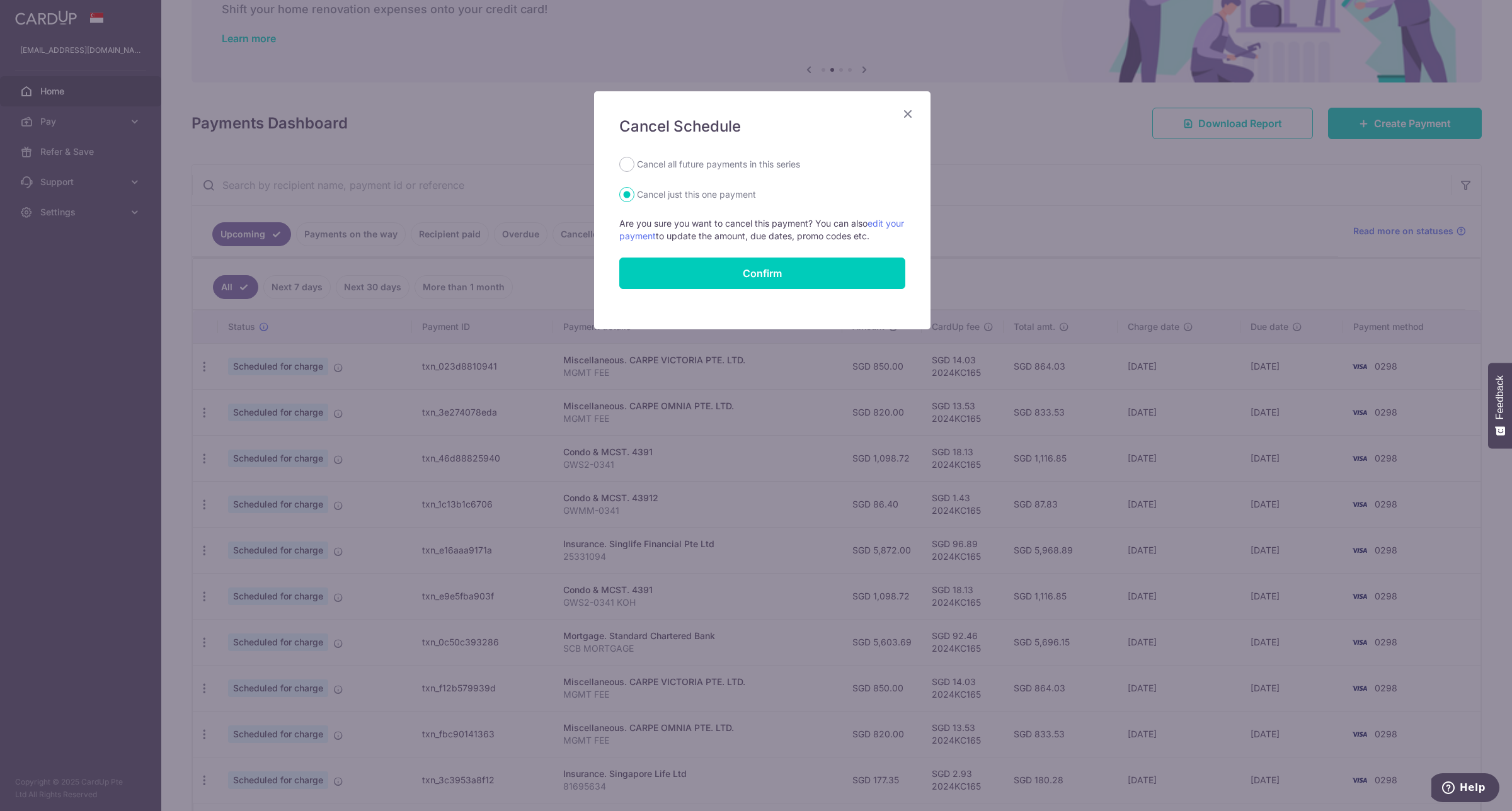
click at [753, 167] on label "Cancel all future payments in this series" at bounding box center [718, 164] width 163 height 15
click at [634, 167] on input "Cancel all future payments in this series" at bounding box center [626, 164] width 15 height 15
radio input "true"
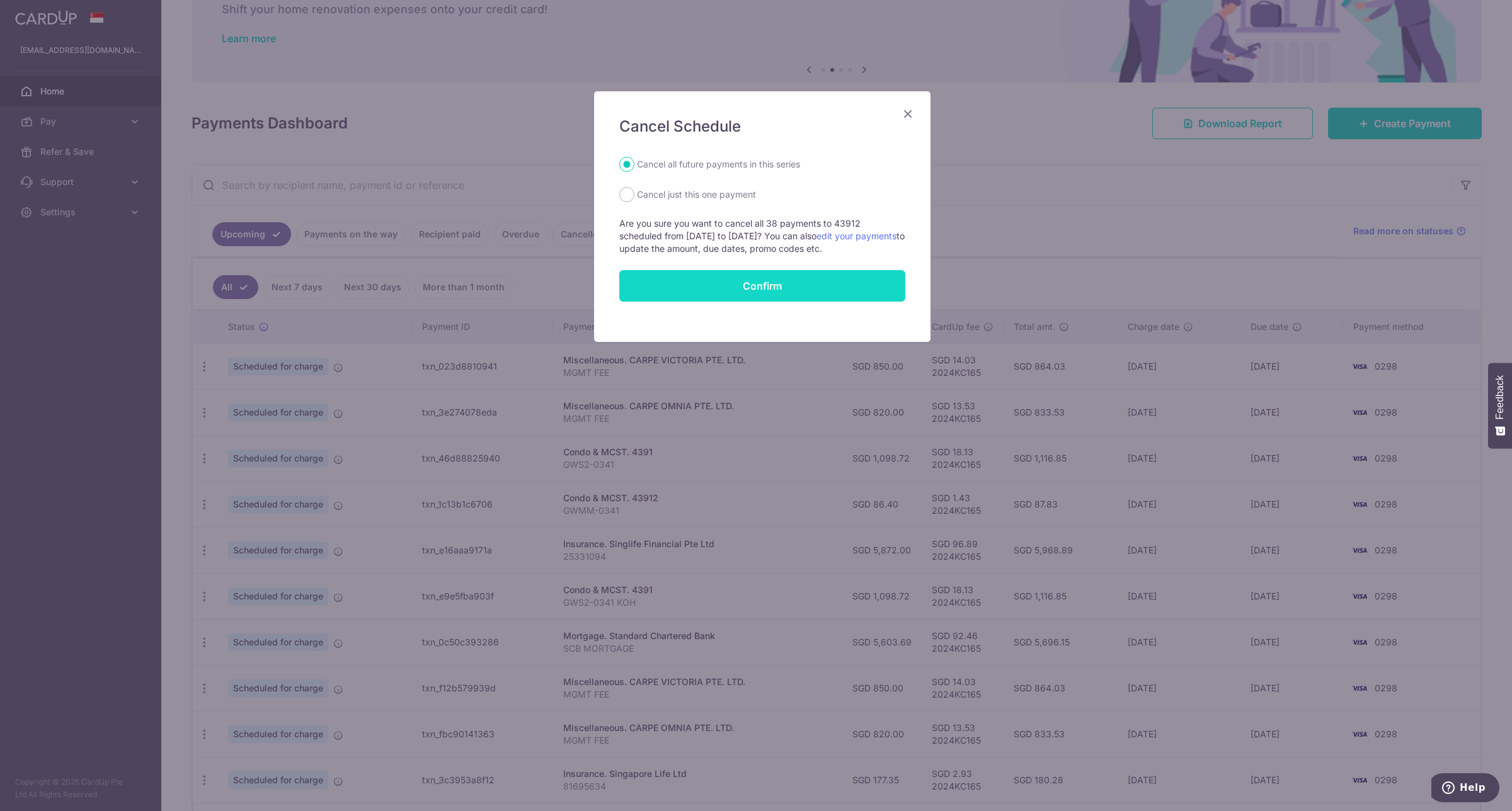
click at [790, 290] on button "Confirm" at bounding box center [762, 286] width 286 height 31
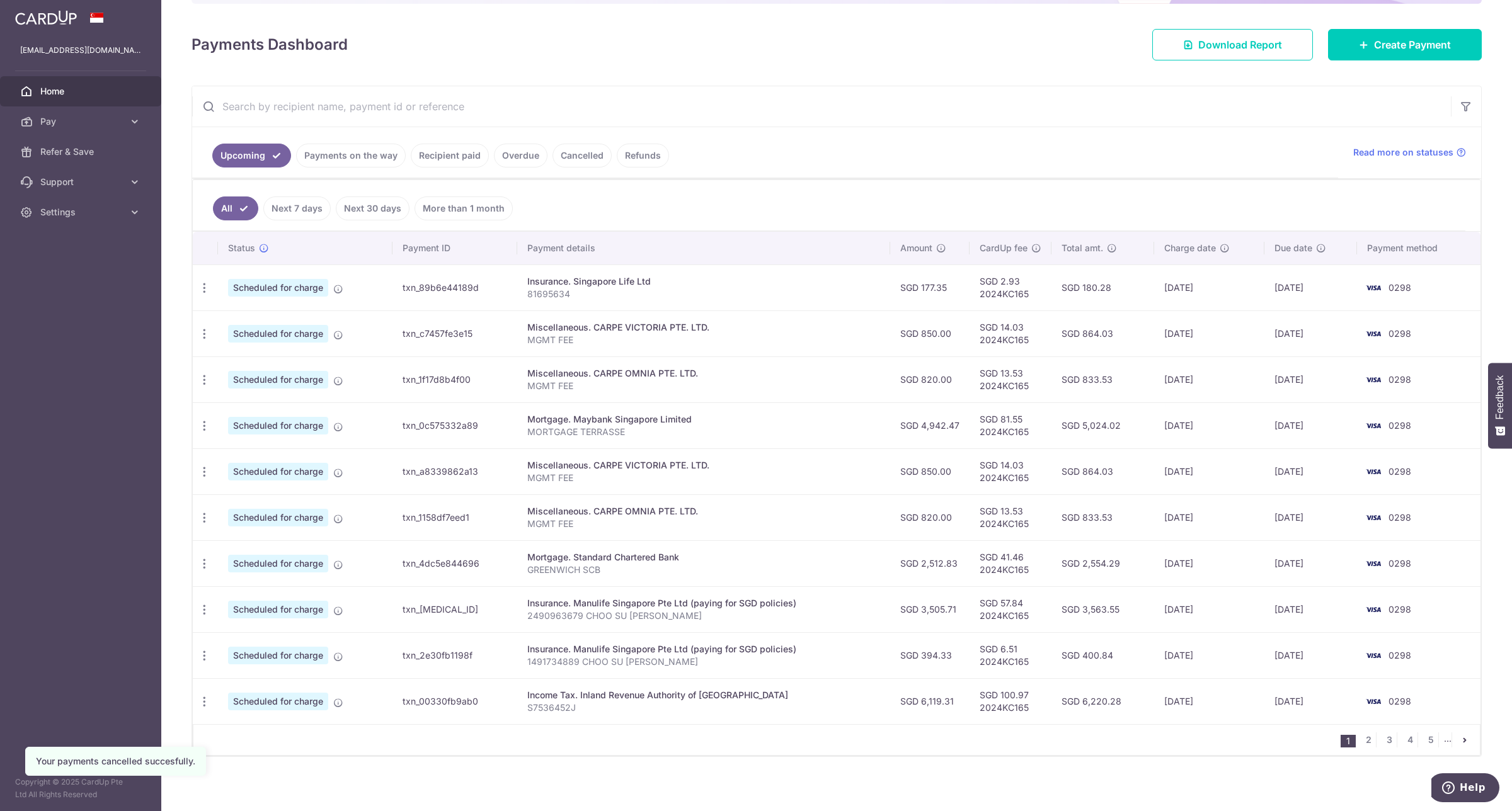
scroll to position [166, 0]
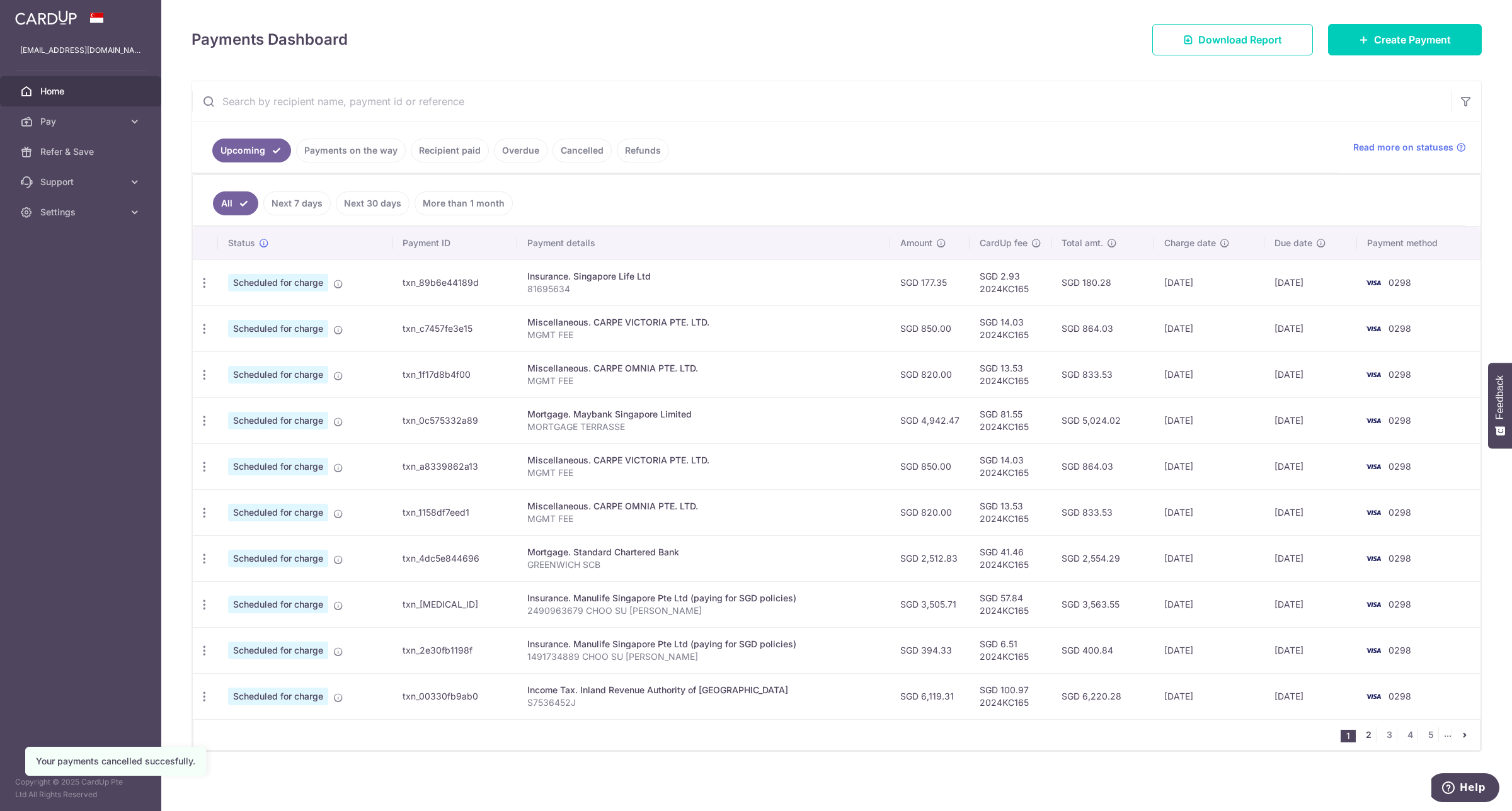
click at [1361, 736] on link "2" at bounding box center [1368, 734] width 15 height 15
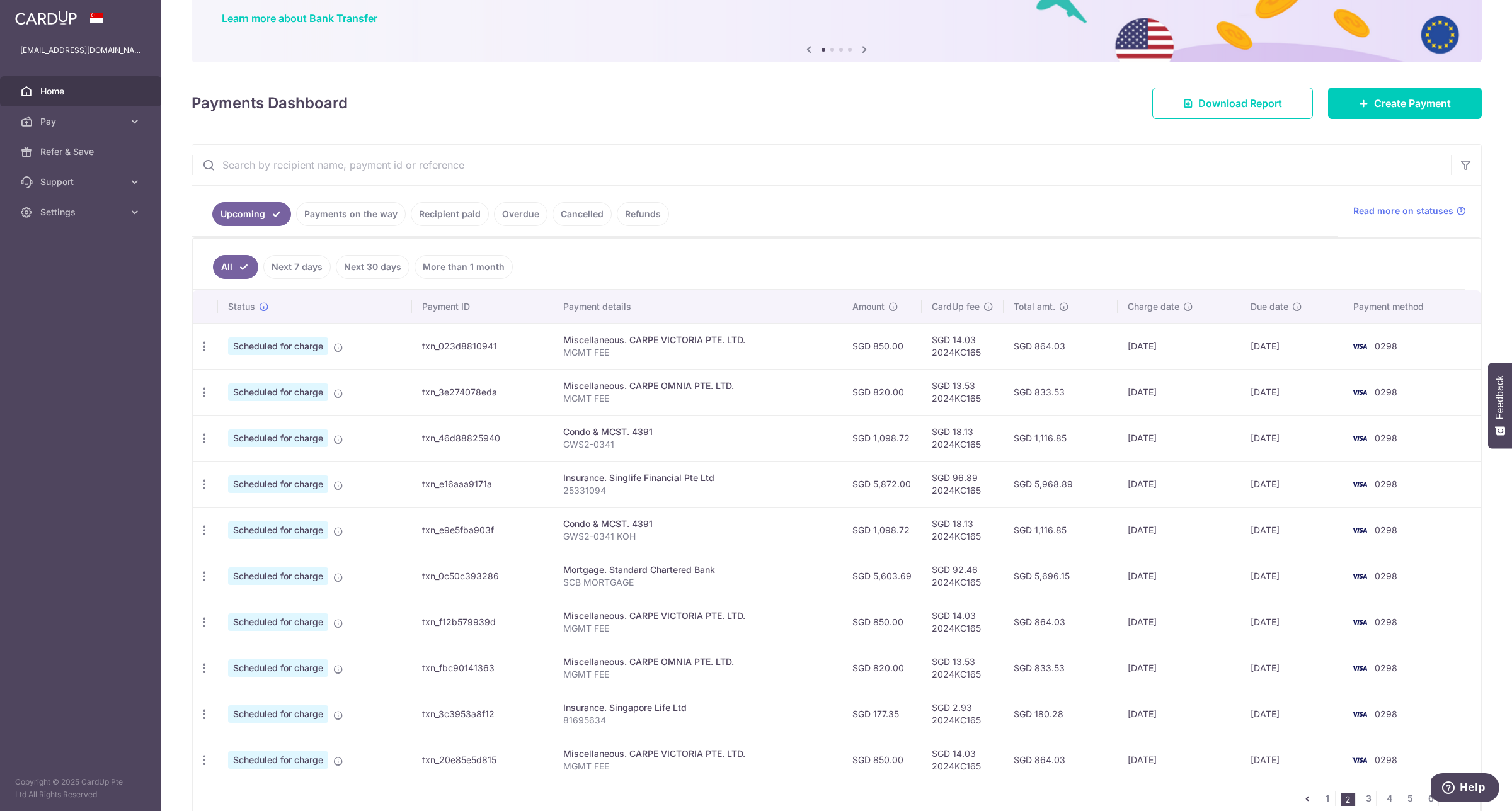
scroll to position [157, 0]
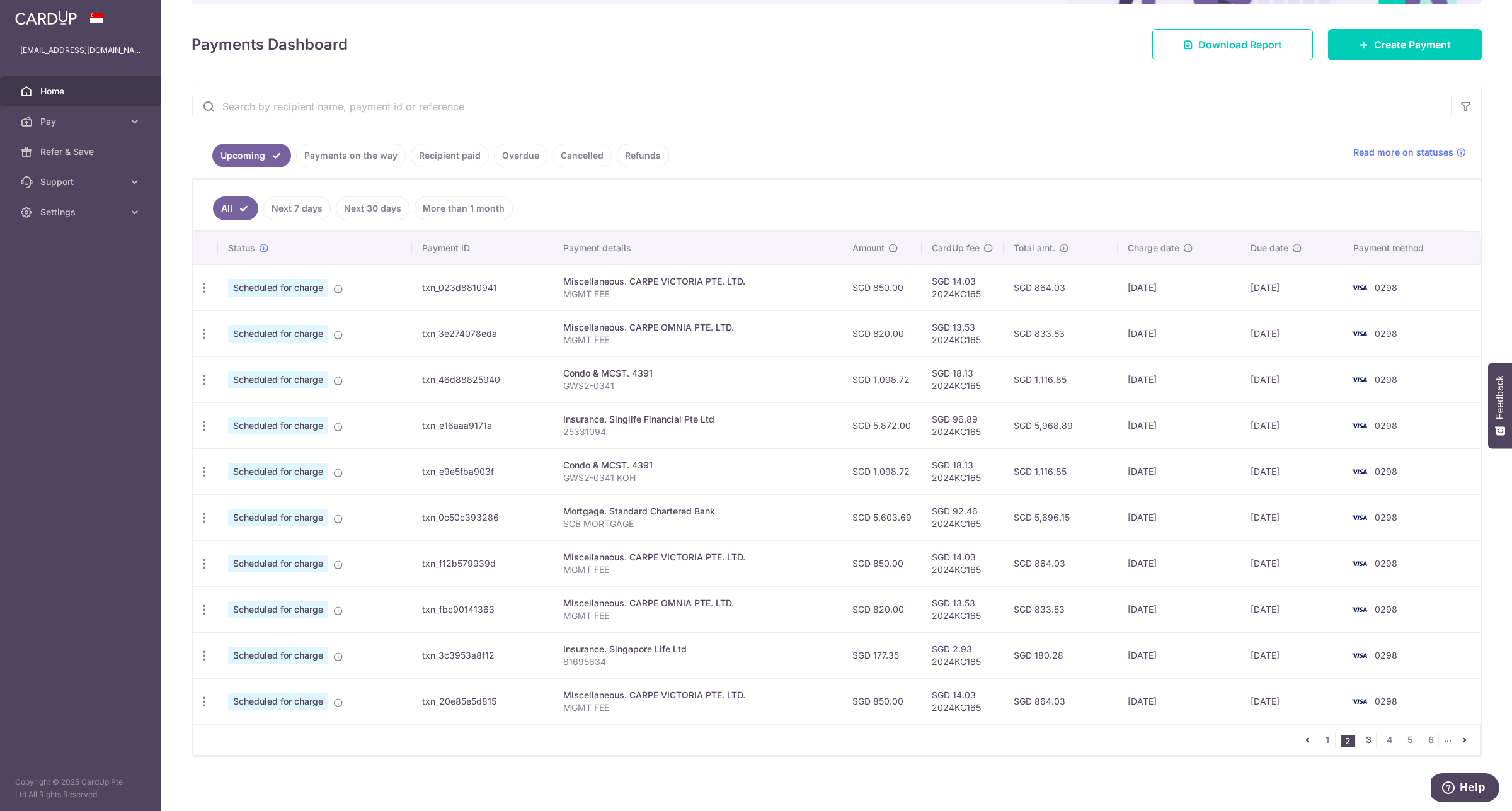
click at [1361, 743] on link "3" at bounding box center [1368, 740] width 15 height 15
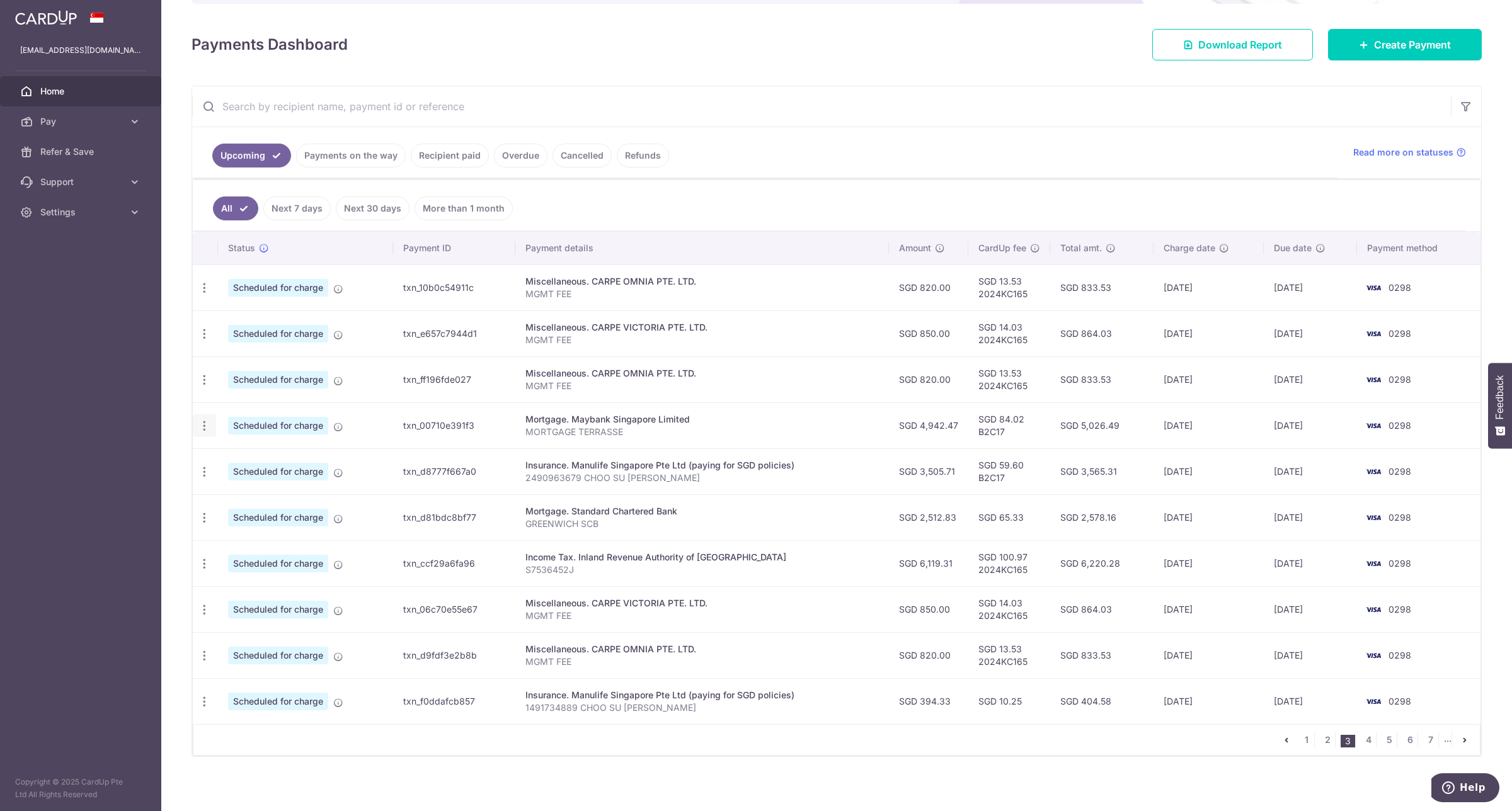
click at [203, 431] on icon "button" at bounding box center [205, 426] width 13 height 13
click at [239, 458] on span "Update payment" at bounding box center [272, 460] width 86 height 15
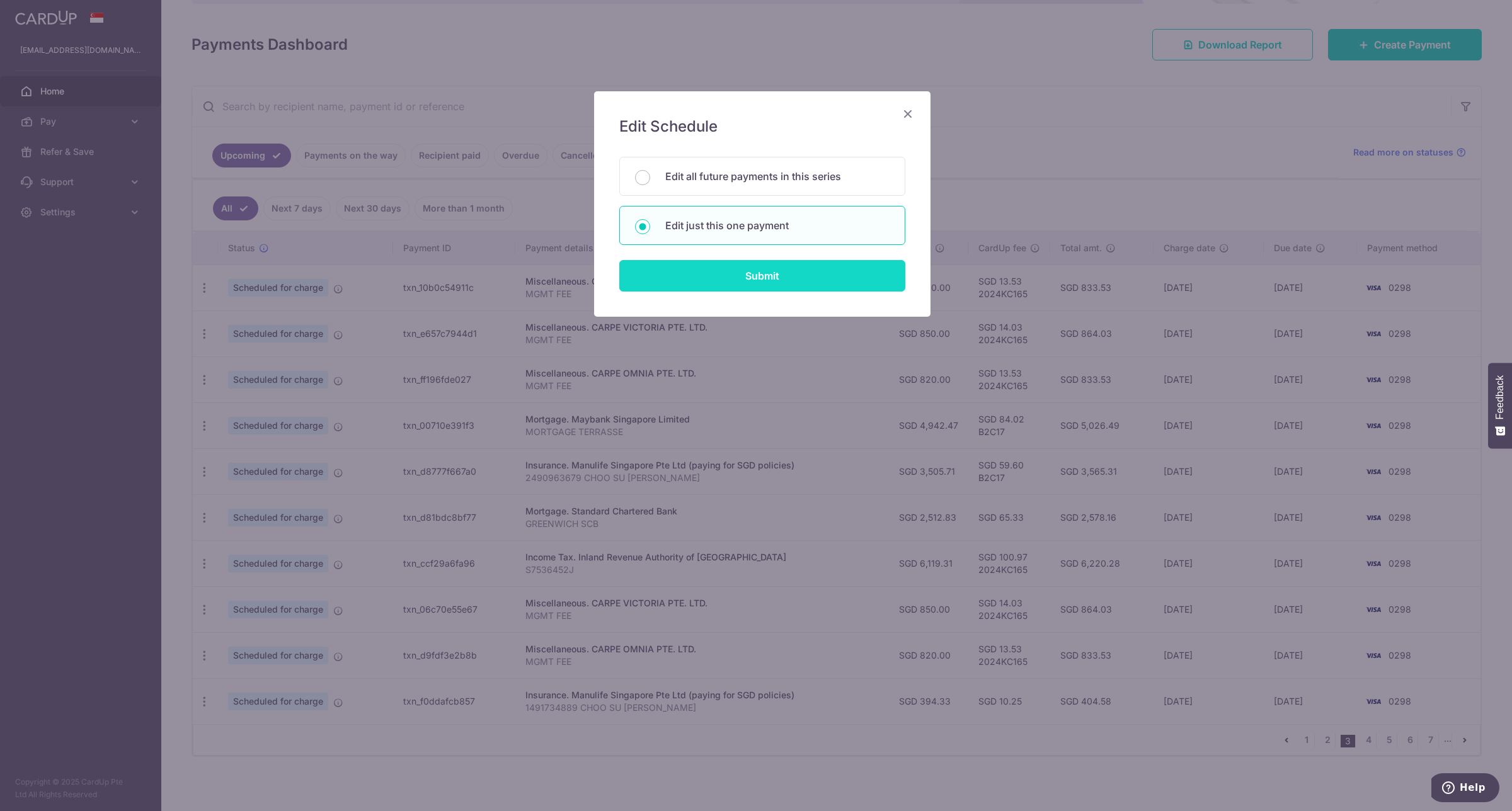
click at [764, 279] on input "Submit" at bounding box center [762, 276] width 286 height 31
radio input "true"
type input "4,942.47"
type input "[DATE]"
type input "MORTGAGE TERRASSE"
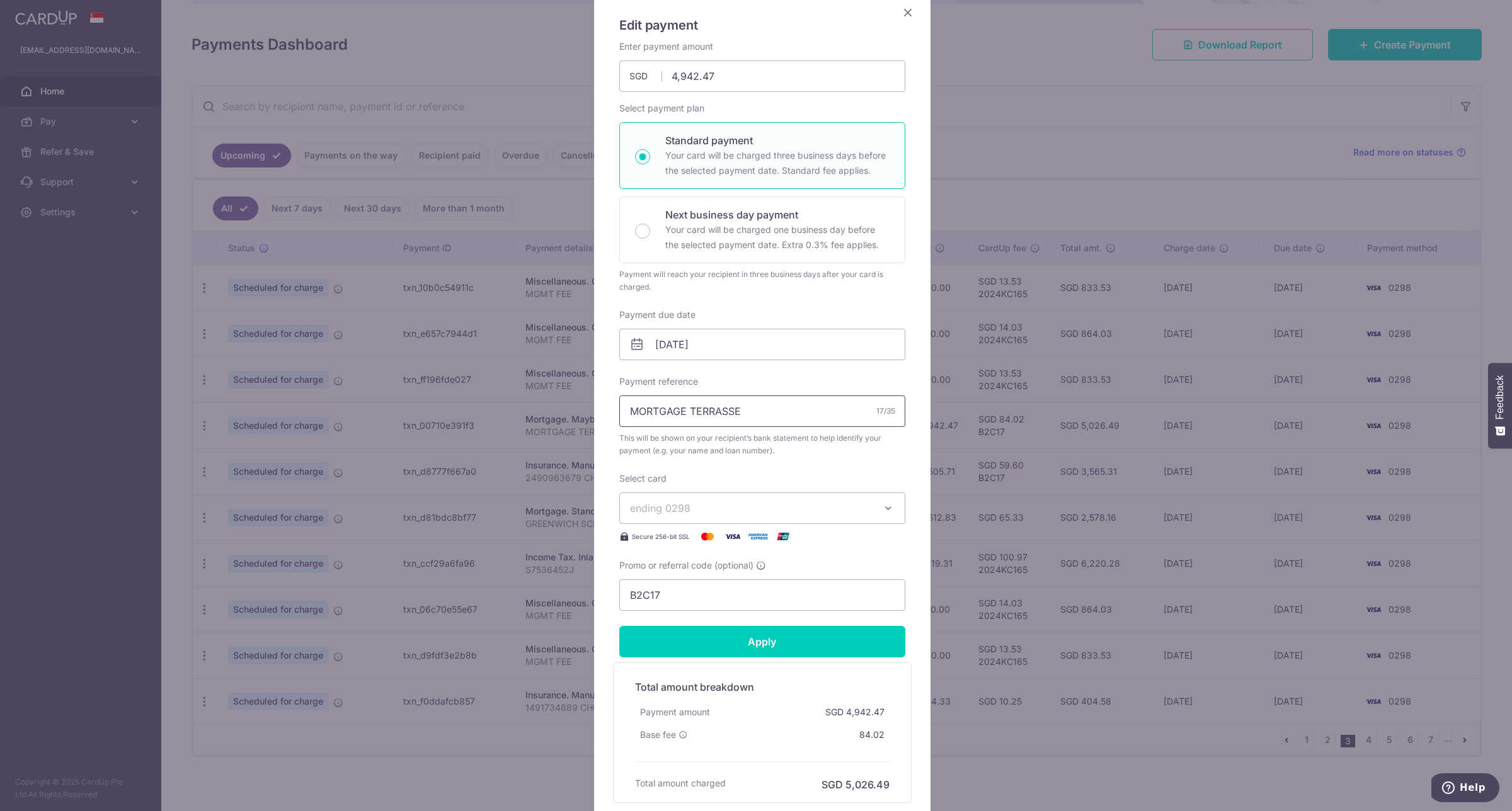
scroll to position [211, 0]
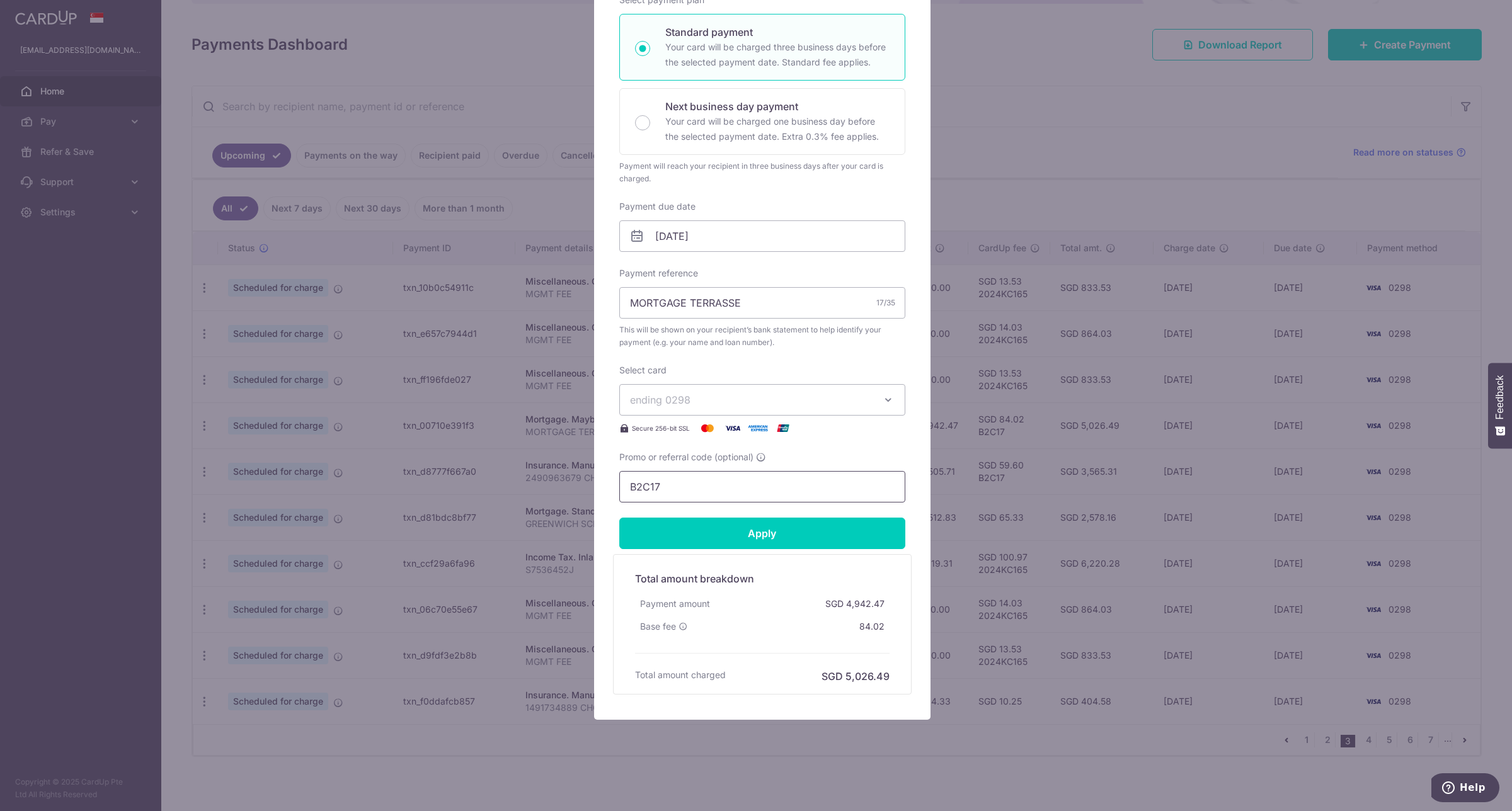
drag, startPoint x: 672, startPoint y: 490, endPoint x: 470, endPoint y: 508, distance: 202.8
click at [470, 508] on div "Edit payment By clicking apply, you will make changes to all payments to Mayban…" at bounding box center [756, 405] width 1512 height 811
type input "2024KC165"
click at [816, 545] on input "Apply" at bounding box center [762, 534] width 286 height 31
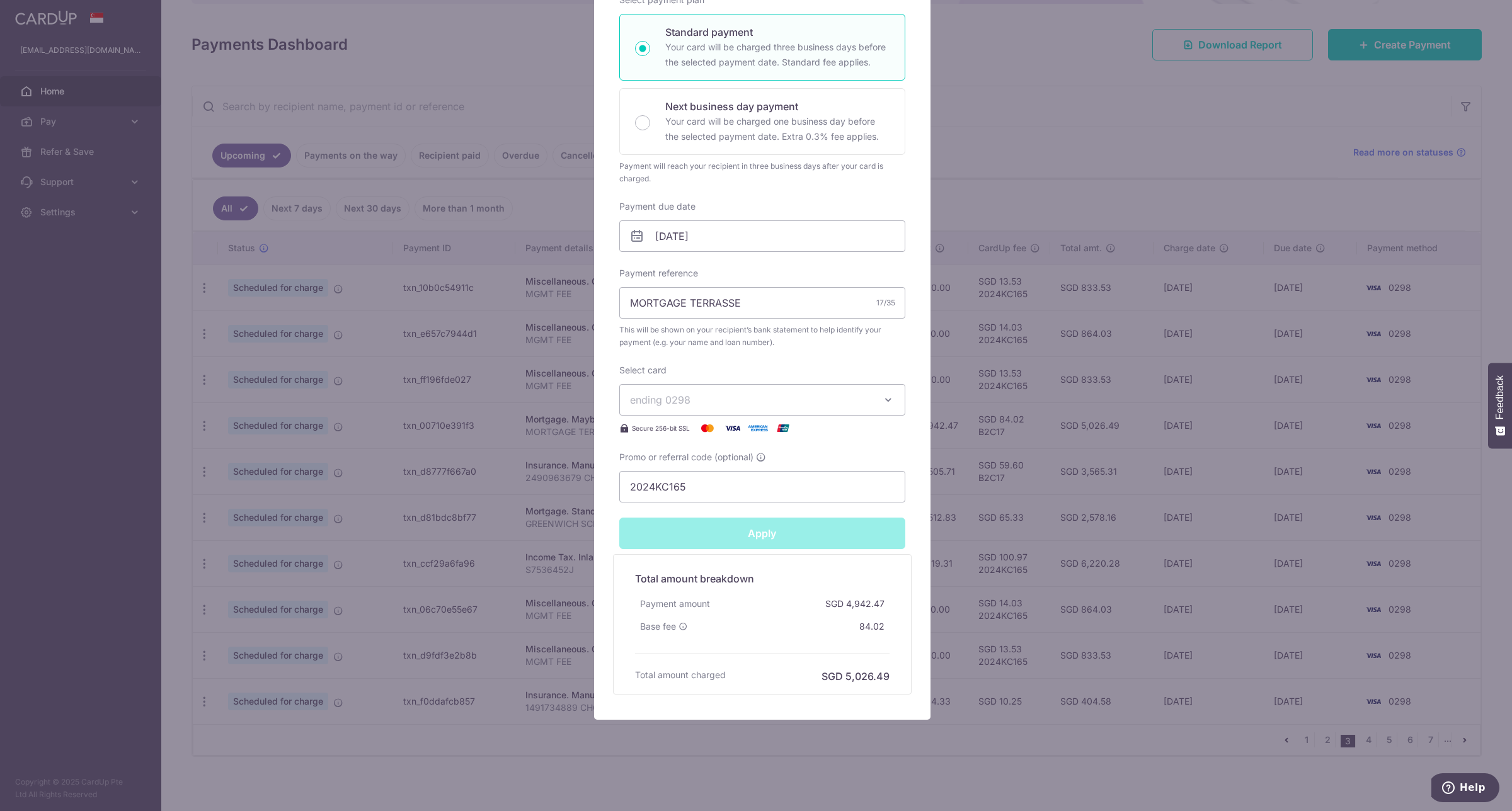
type input "Successfully Applied"
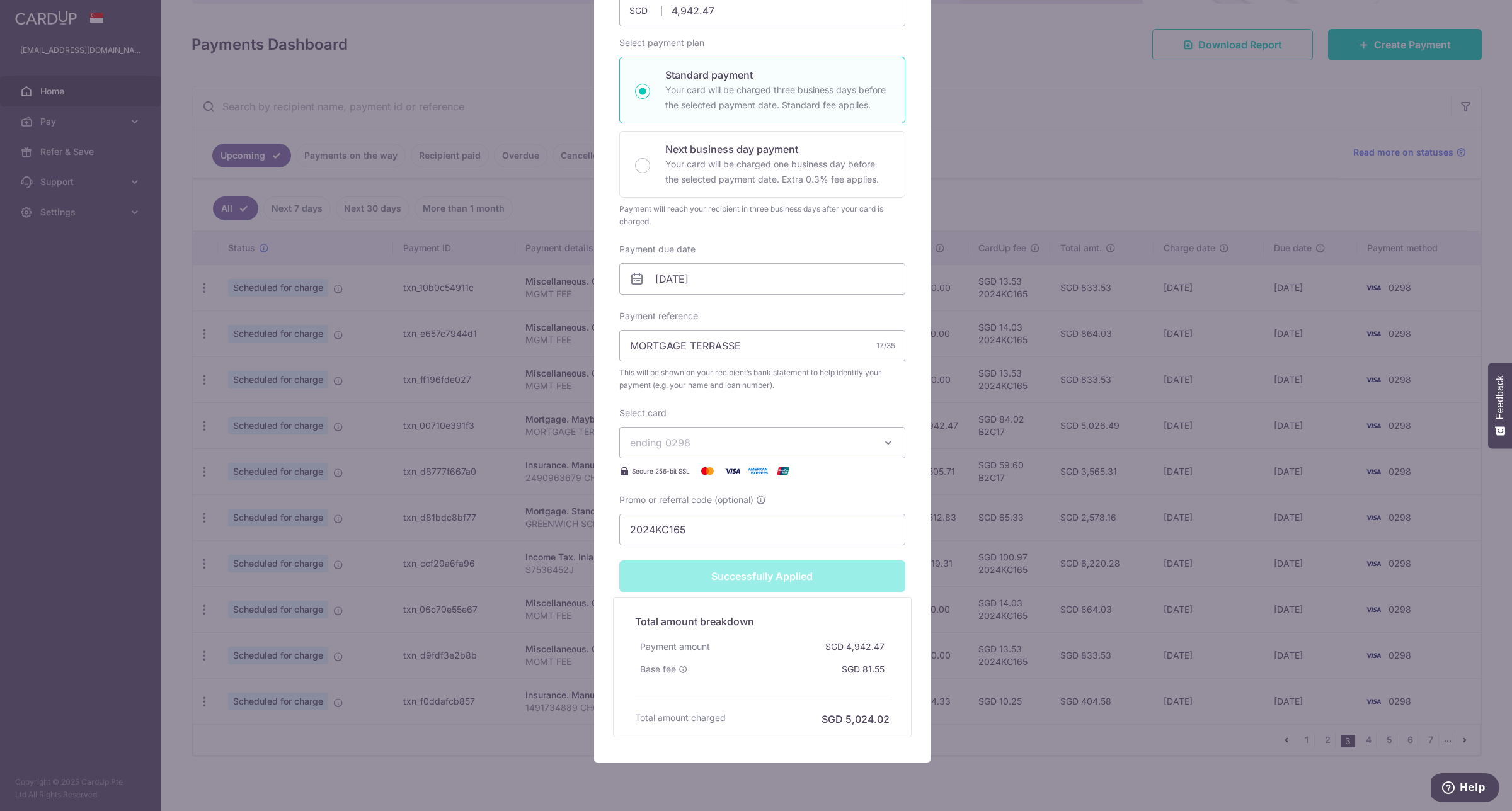
scroll to position [255, 0]
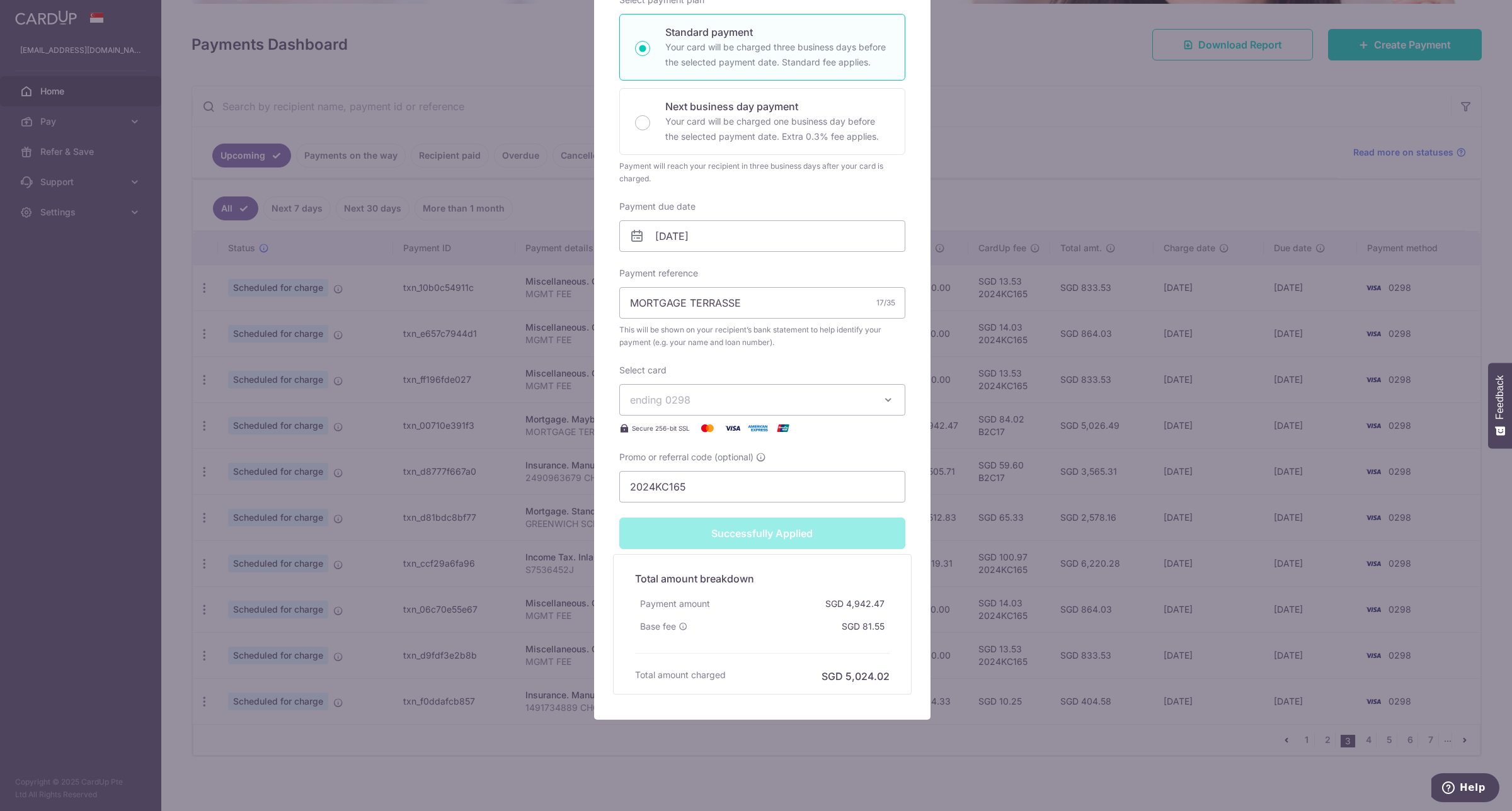
click at [1049, 126] on div "Edit payment By clicking apply, you will make changes to all payments to Mayban…" at bounding box center [756, 405] width 1512 height 811
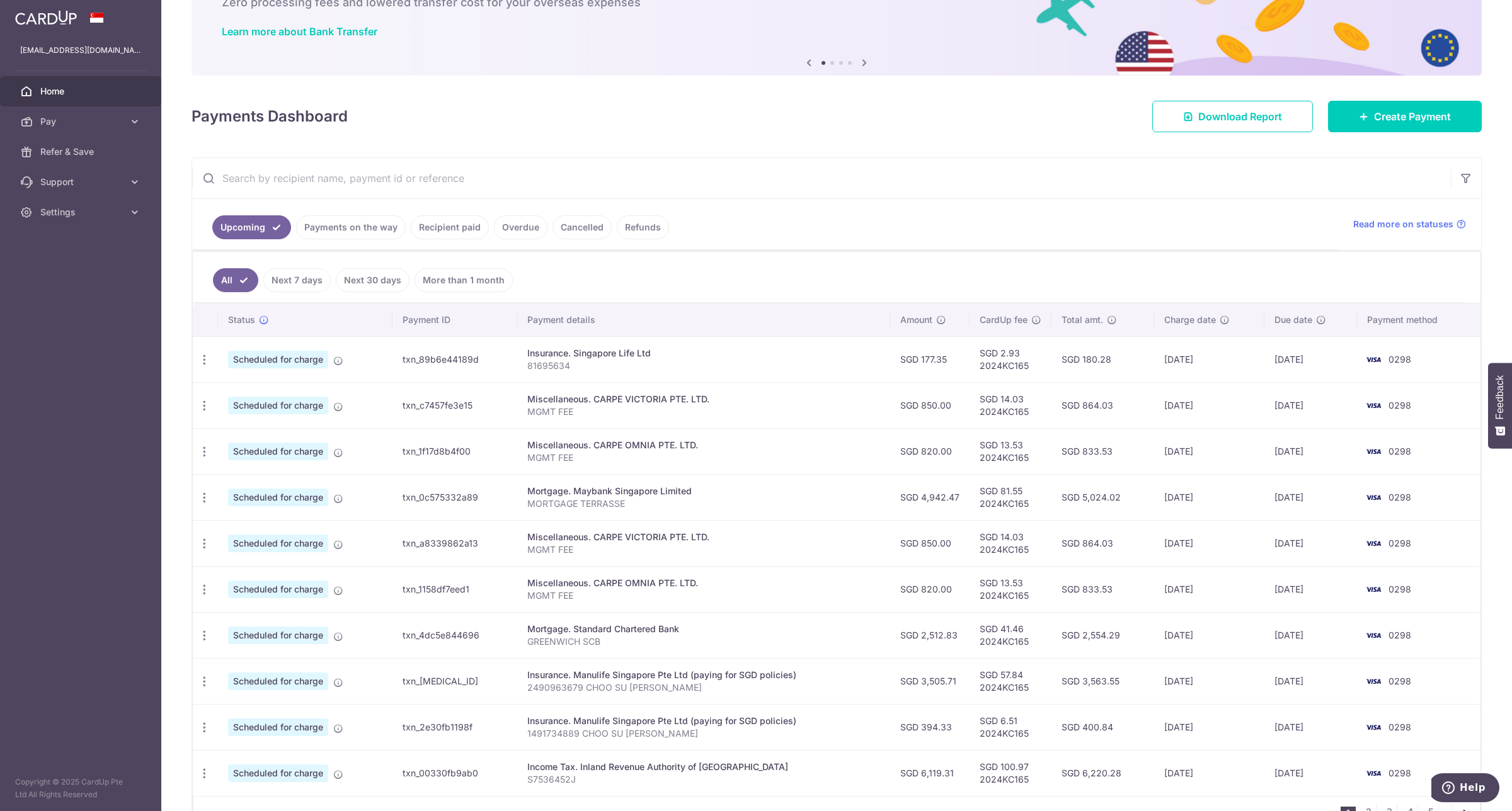
scroll to position [166, 0]
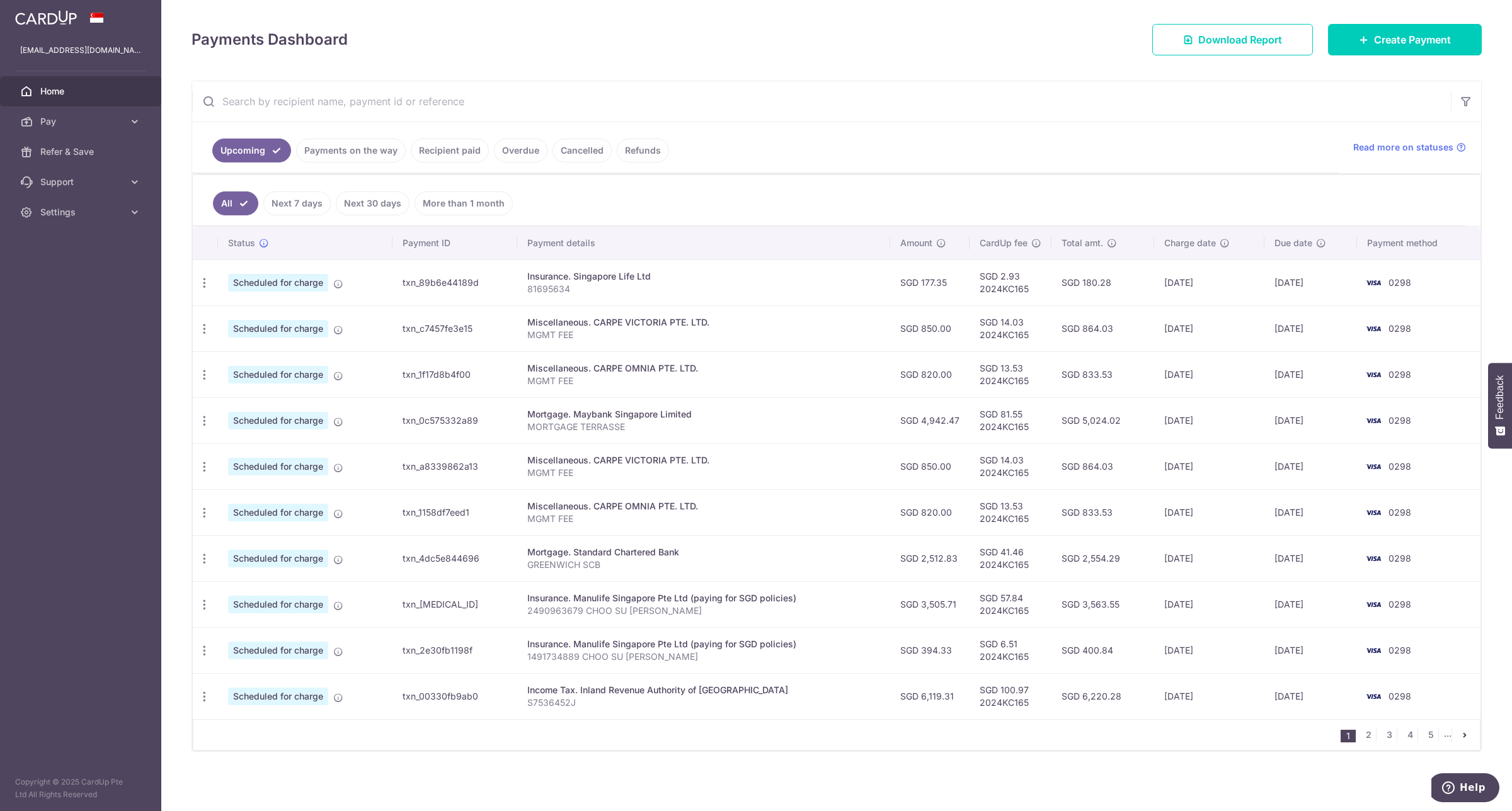
click at [811, 112] on input "text" at bounding box center [821, 101] width 1259 height 40
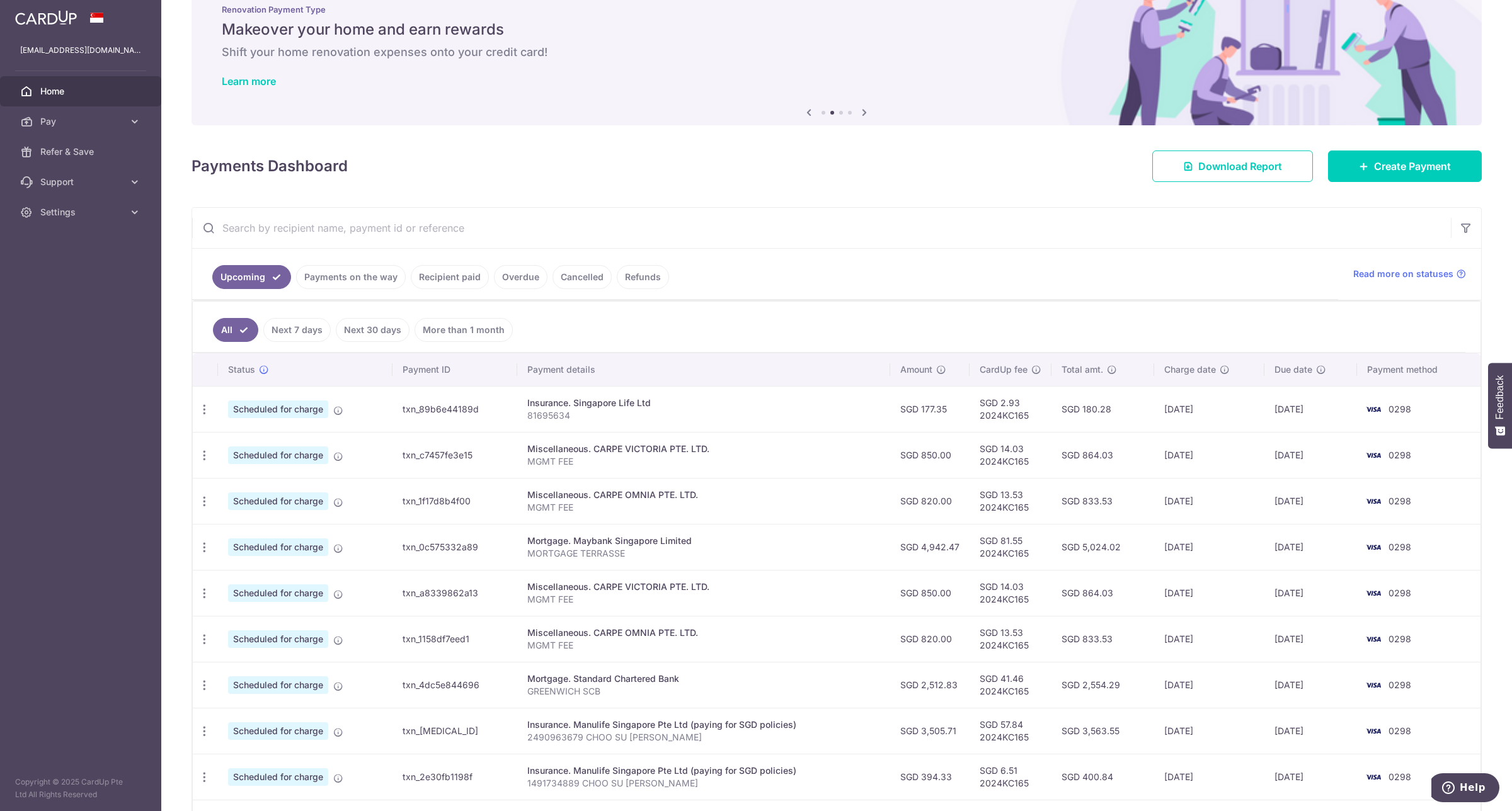
scroll to position [0, 0]
